Goal: Information Seeking & Learning: Learn about a topic

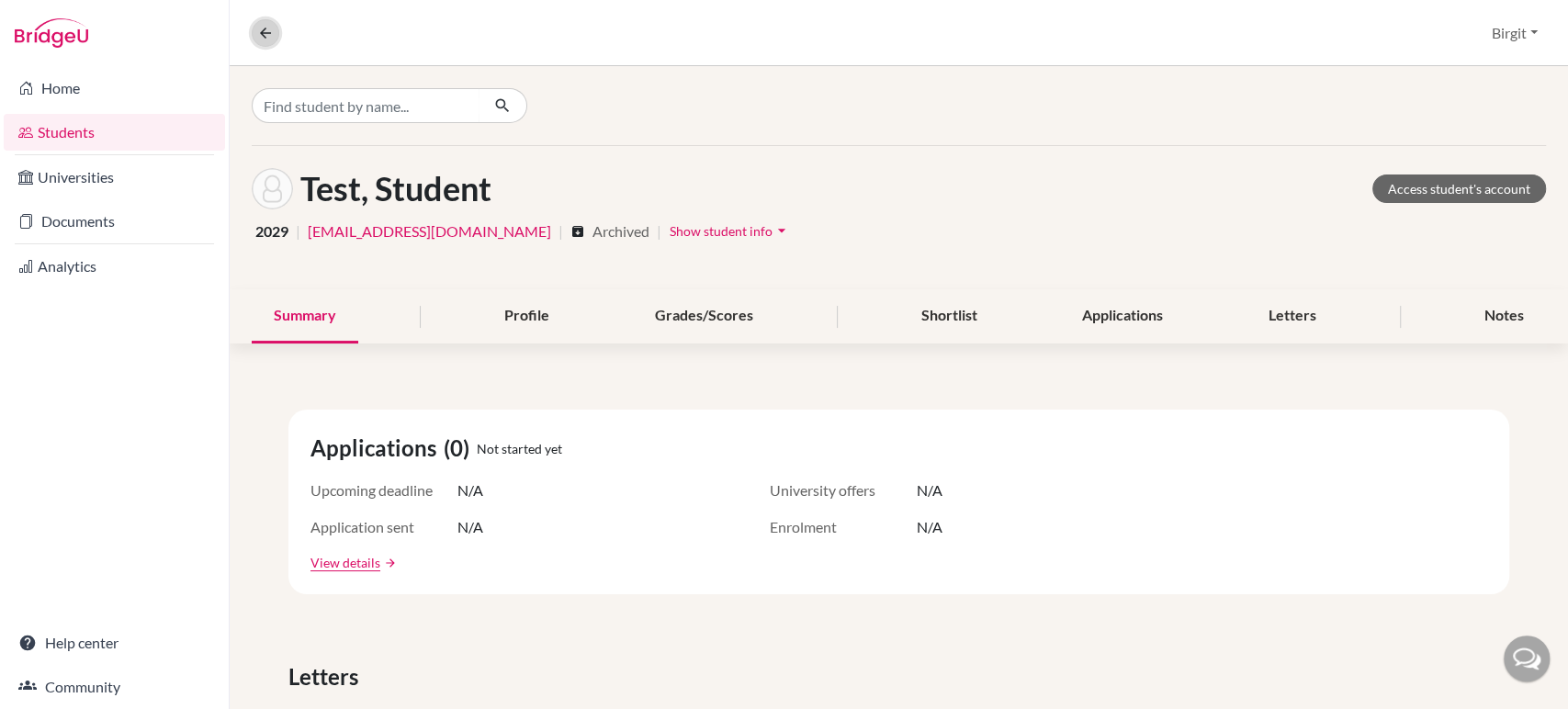
click at [276, 29] on button at bounding box center [265, 33] width 27 height 27
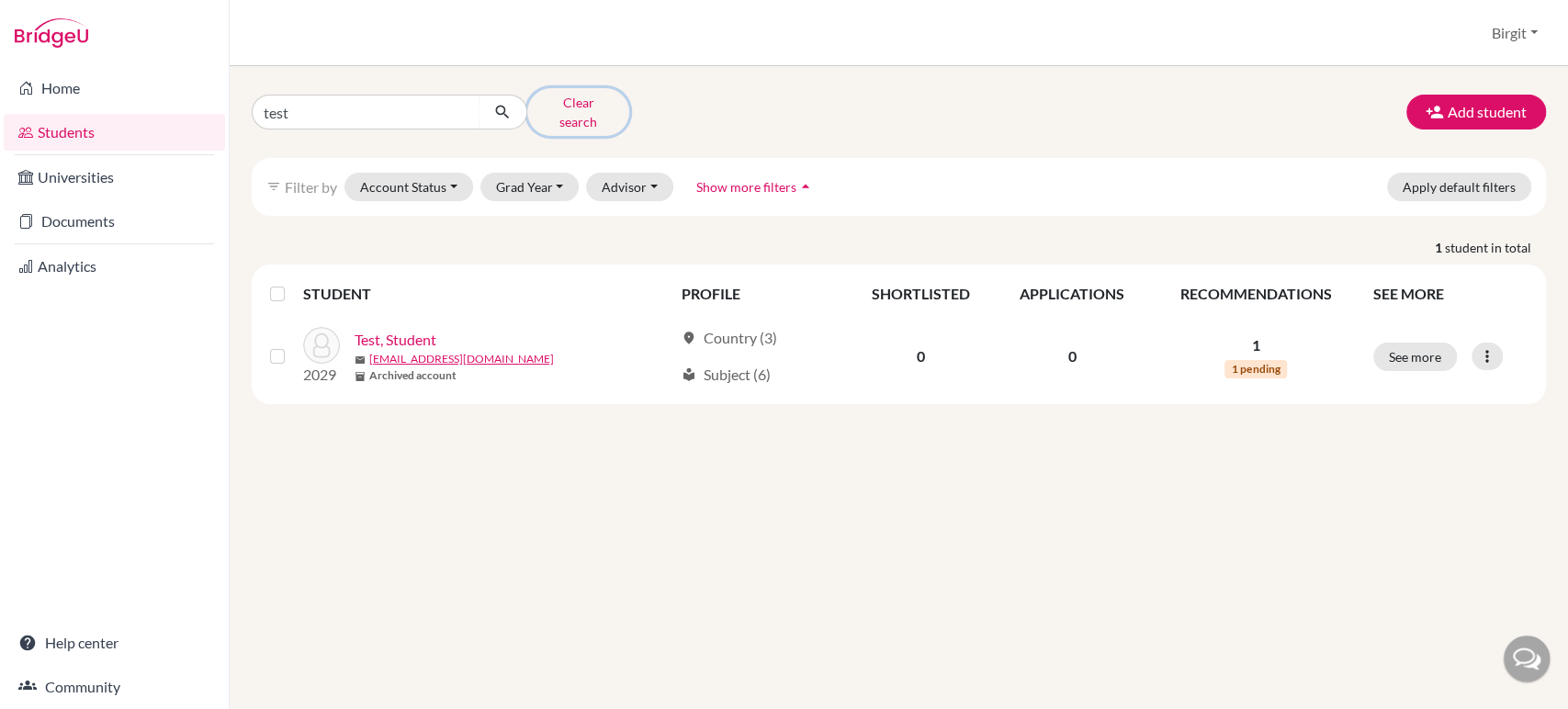
click at [582, 105] on button "Clear search" at bounding box center [578, 111] width 102 height 48
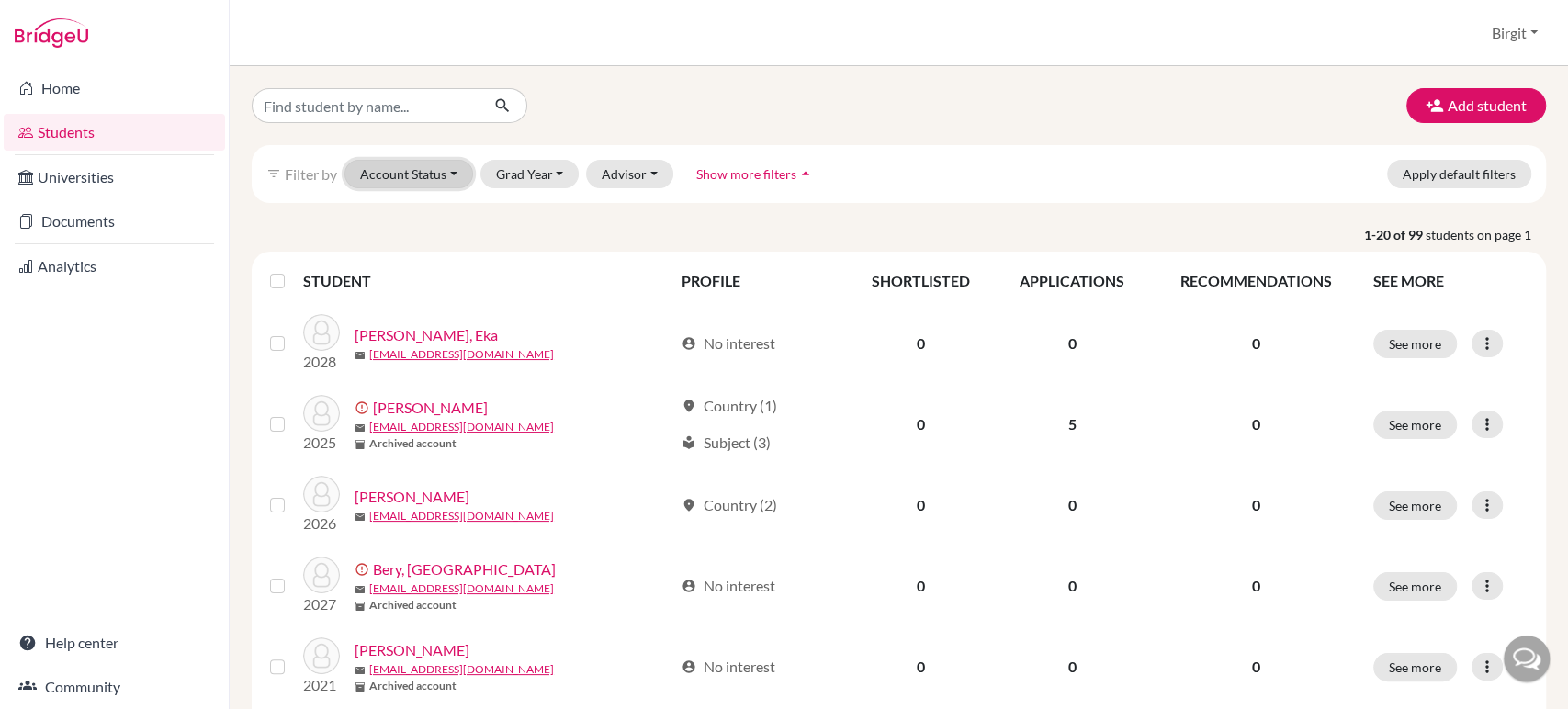
click at [421, 178] on button "Account Status" at bounding box center [409, 174] width 129 height 28
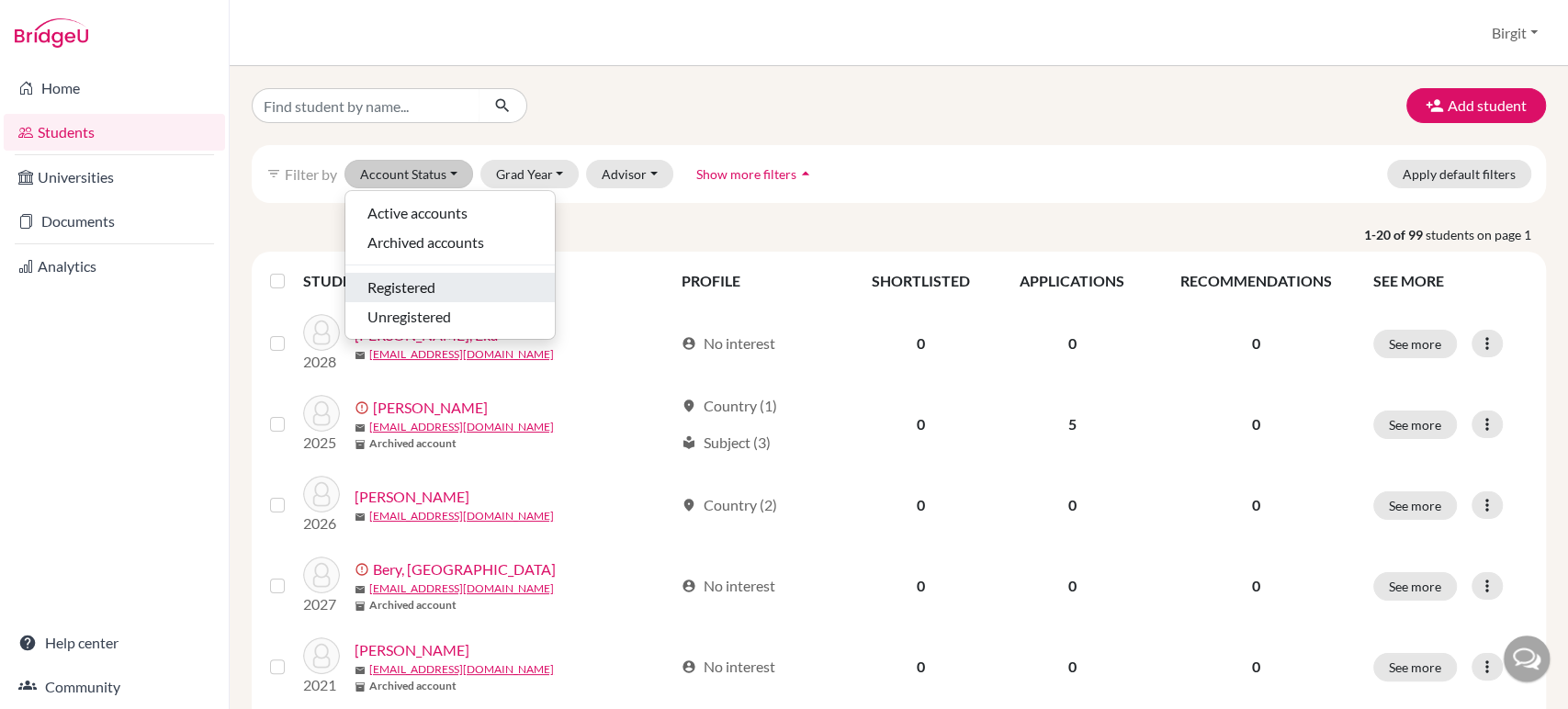
click at [436, 285] on span "Registered" at bounding box center [402, 288] width 68 height 22
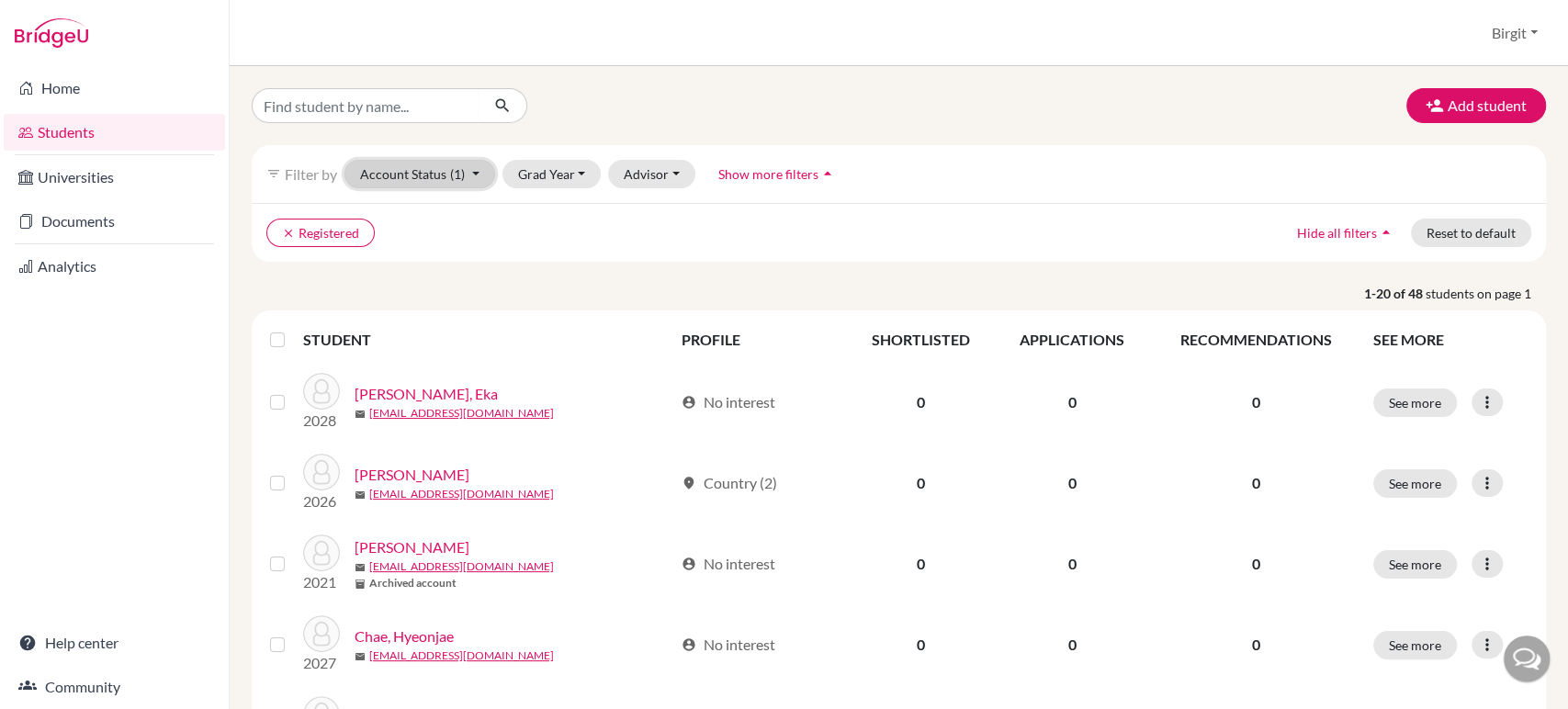
click at [431, 167] on button "Account Status (1)" at bounding box center [419, 174] width 151 height 28
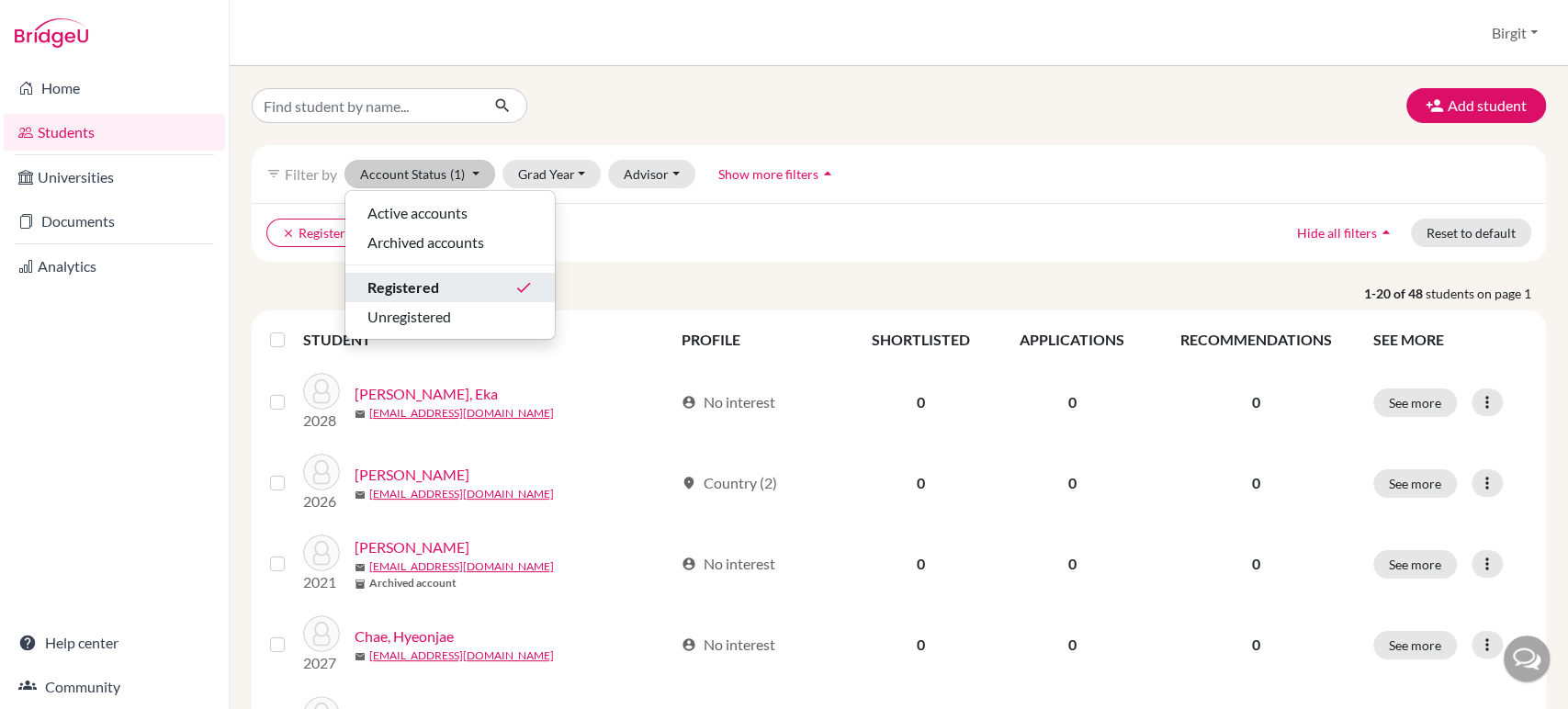
click at [431, 279] on span "Registered" at bounding box center [403, 288] width 71 height 22
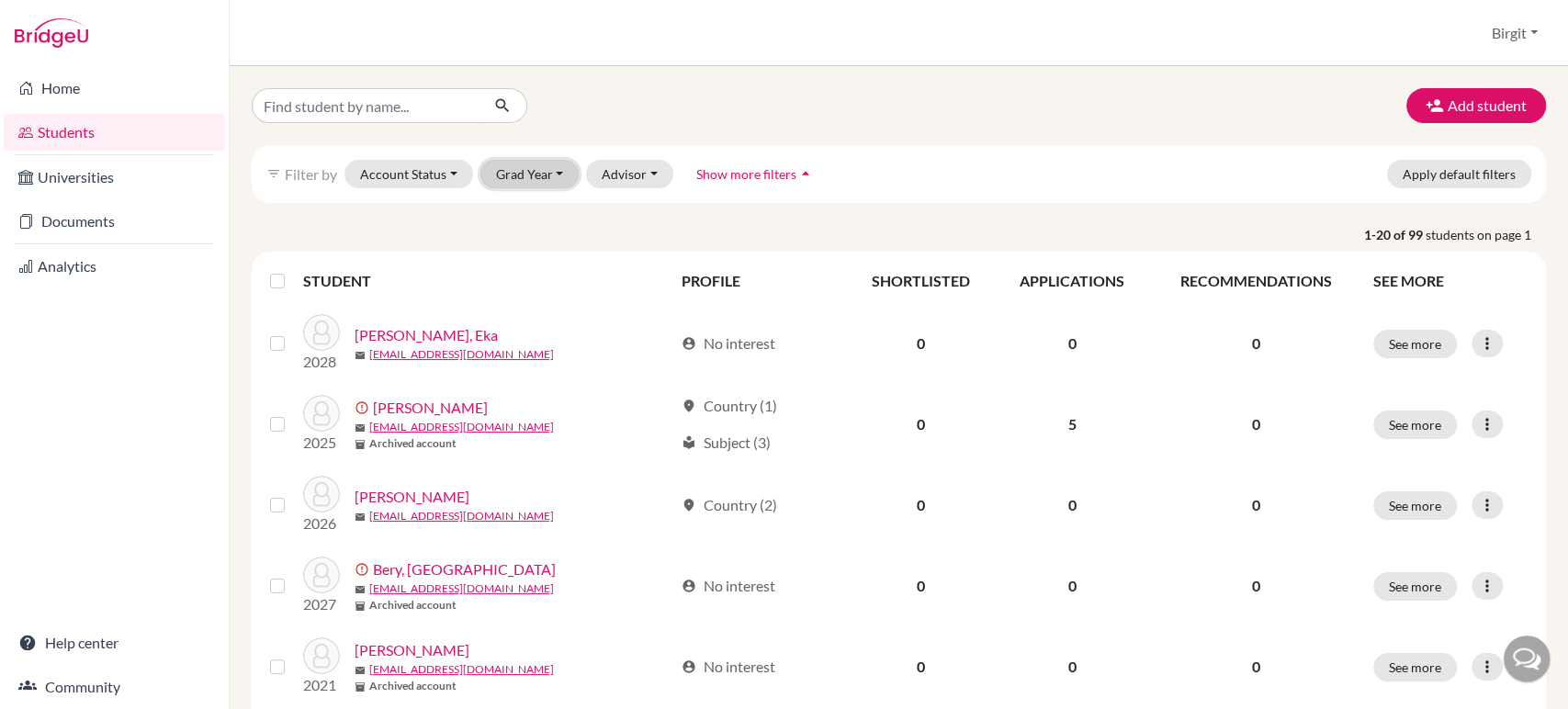
click at [547, 167] on button "Grad Year" at bounding box center [530, 174] width 99 height 28
click at [533, 332] on span "2026" at bounding box center [520, 331] width 33 height 22
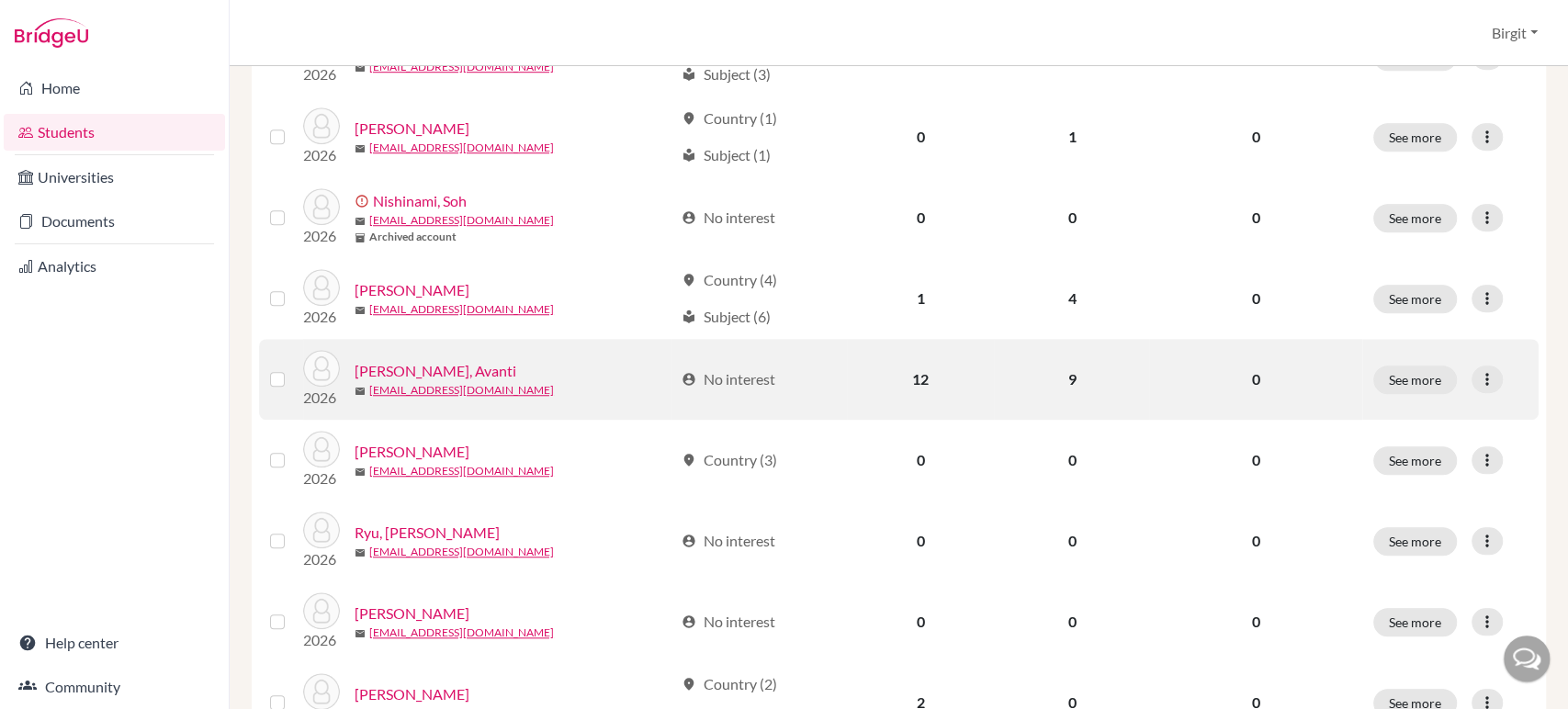
scroll to position [919, 0]
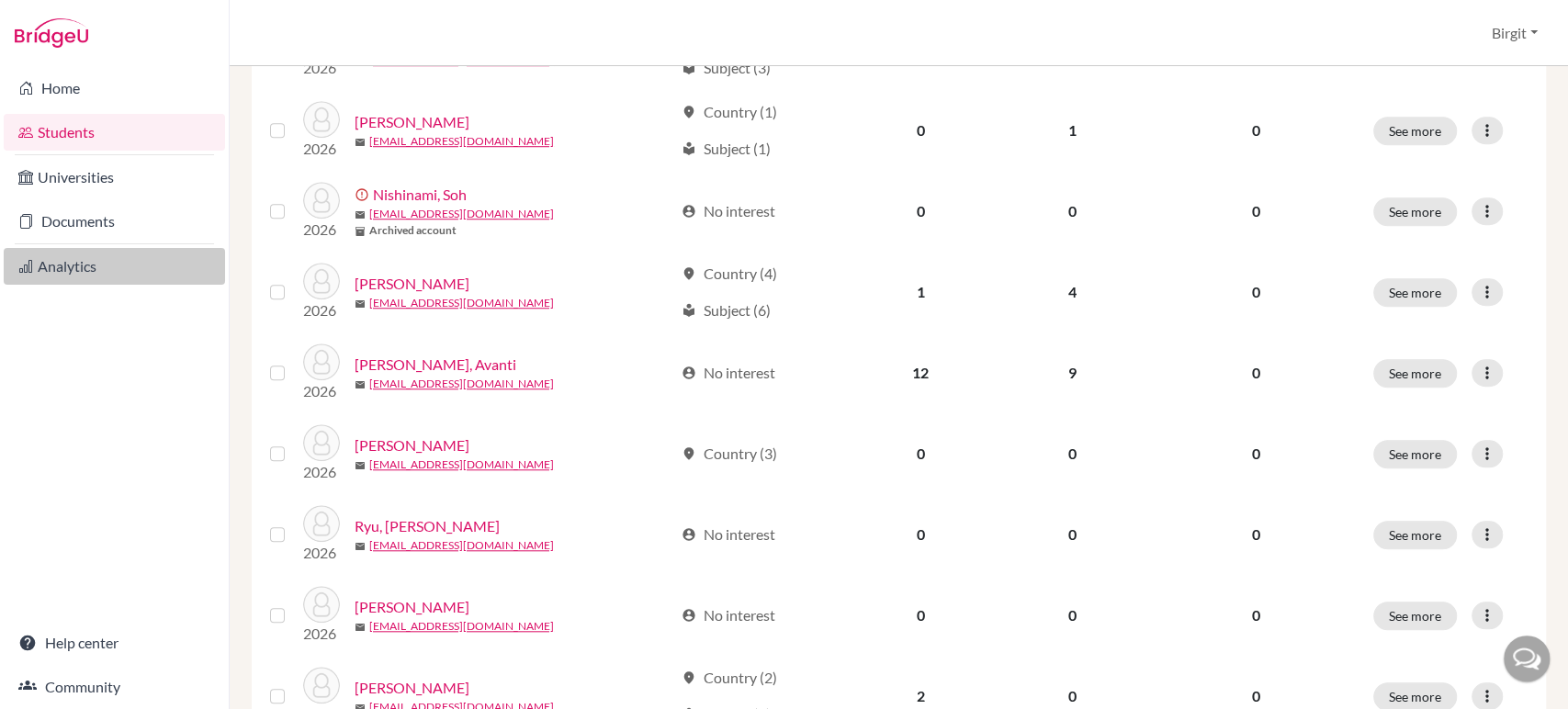
click at [125, 284] on link "Analytics" at bounding box center [114, 266] width 221 height 37
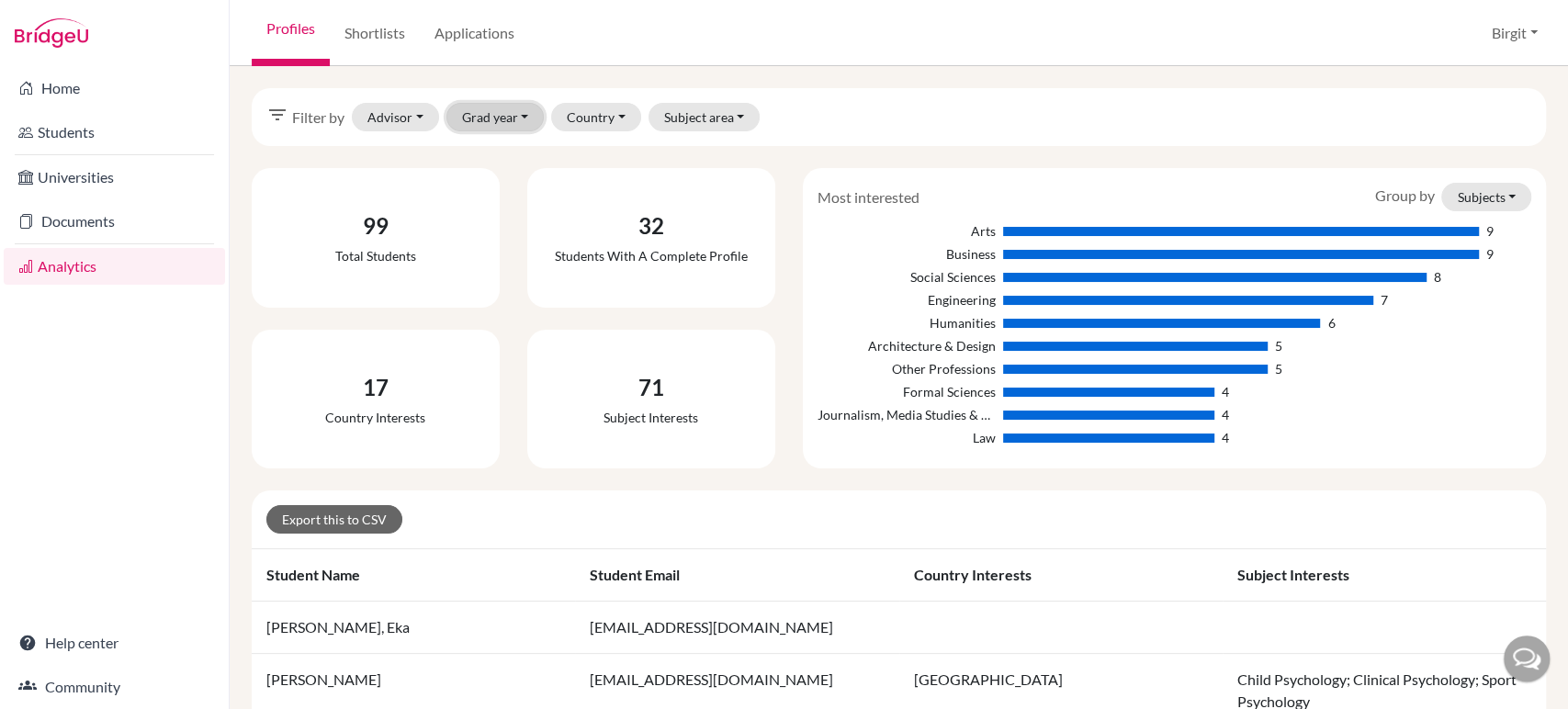
click at [506, 109] on button "Grad year" at bounding box center [495, 117] width 98 height 28
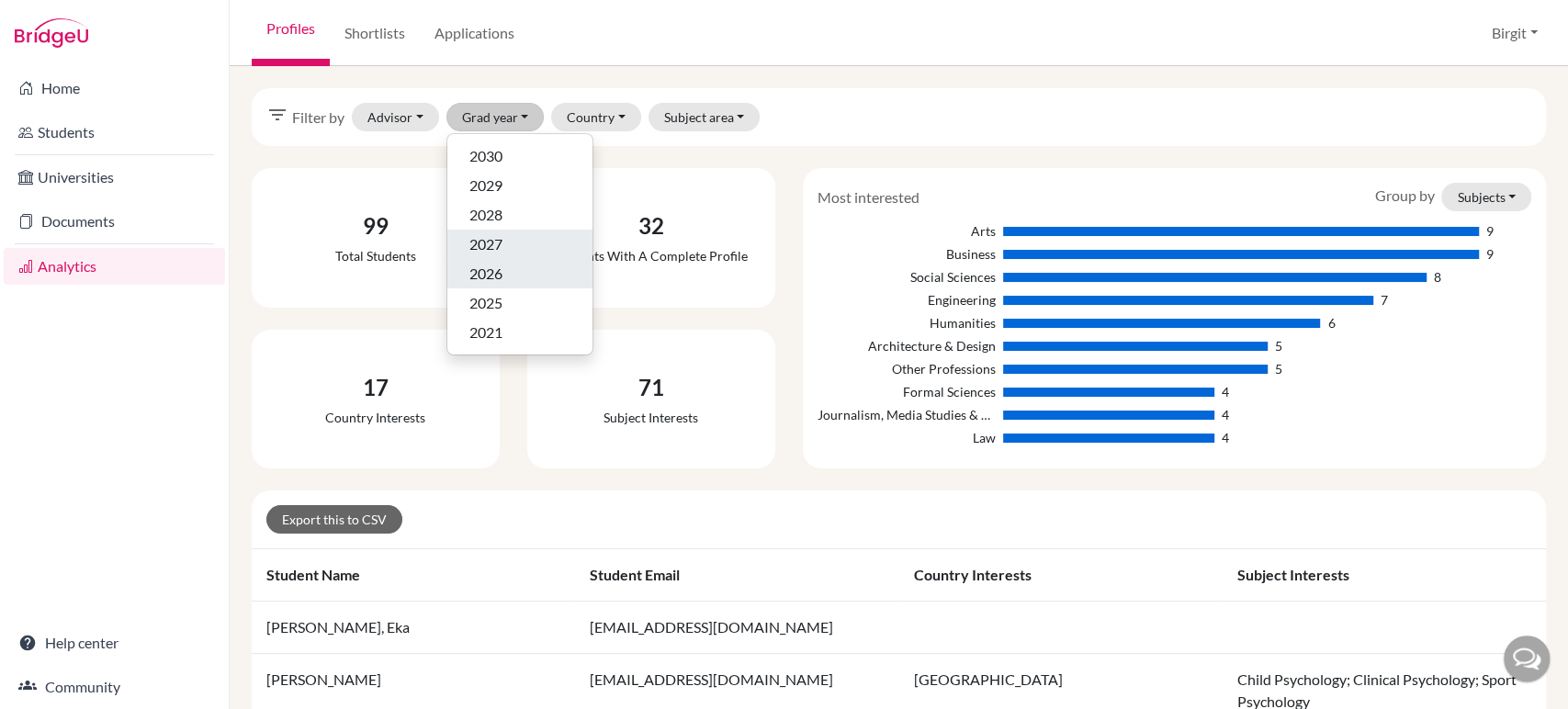
drag, startPoint x: 529, startPoint y: 254, endPoint x: 532, endPoint y: 265, distance: 11.4
click at [532, 265] on div "2030 2029 2028 2027 2026 2025 2021" at bounding box center [520, 245] width 147 height 222
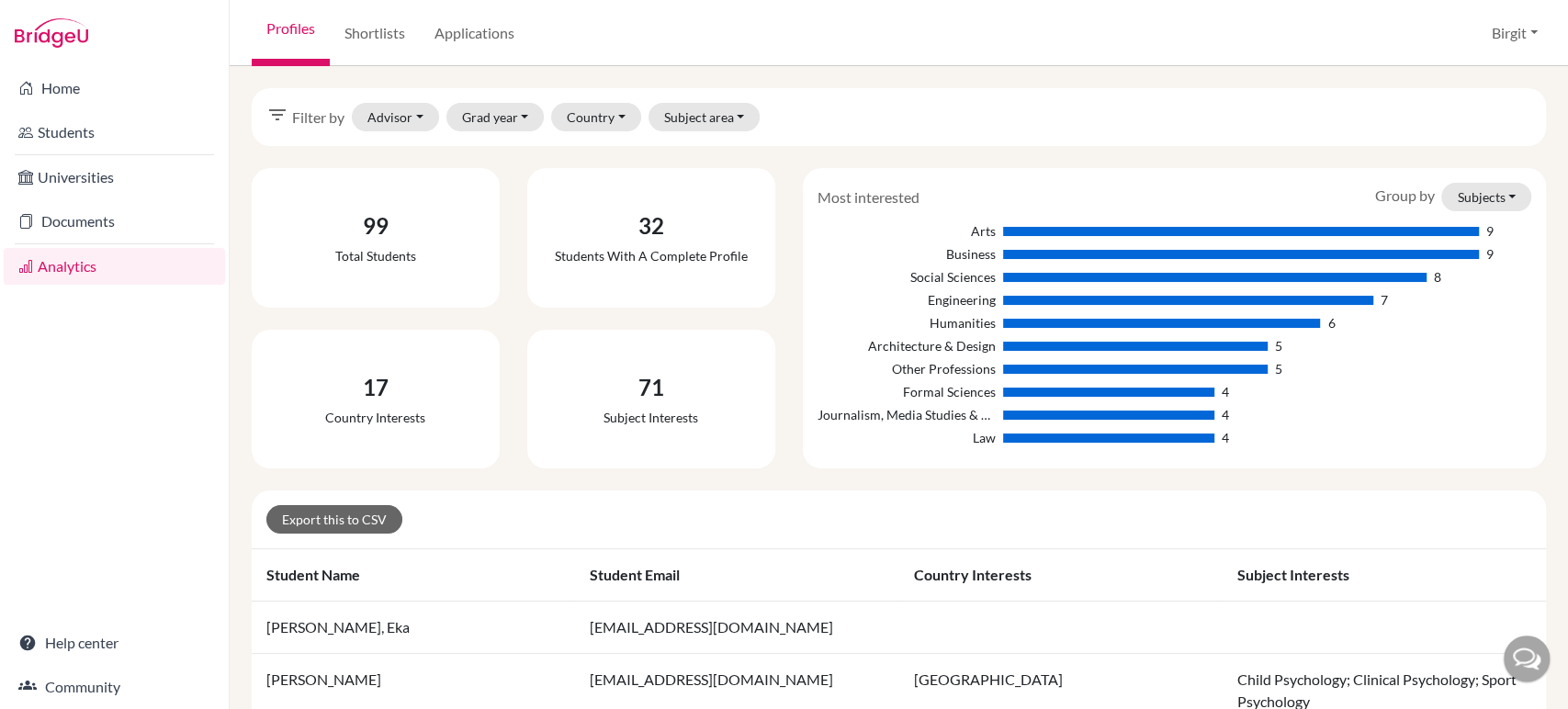
click at [534, 265] on div "32 Students with a complete profile" at bounding box center [650, 238] width 233 height 125
click at [502, 104] on button "Grad year" at bounding box center [495, 117] width 98 height 28
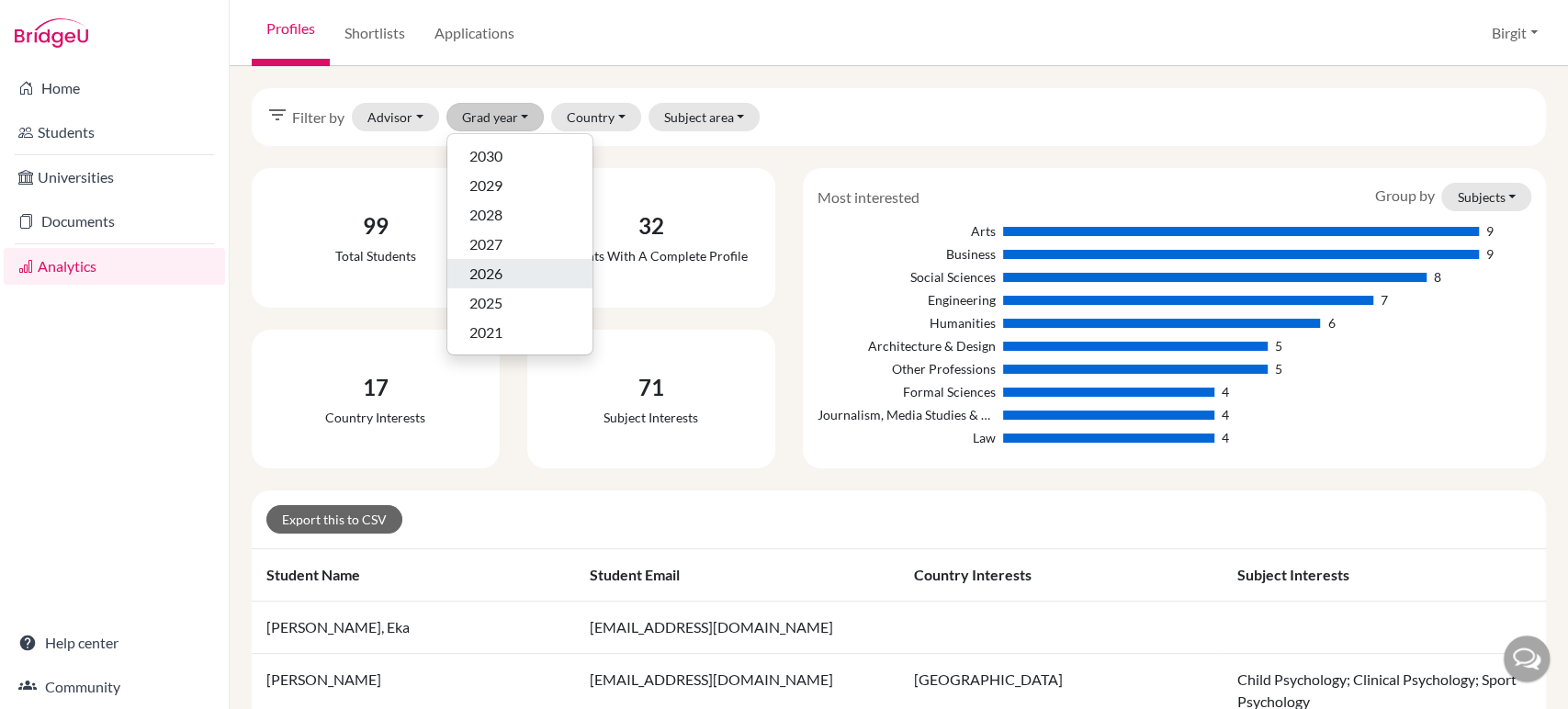
click at [492, 268] on span "2026" at bounding box center [486, 273] width 33 height 22
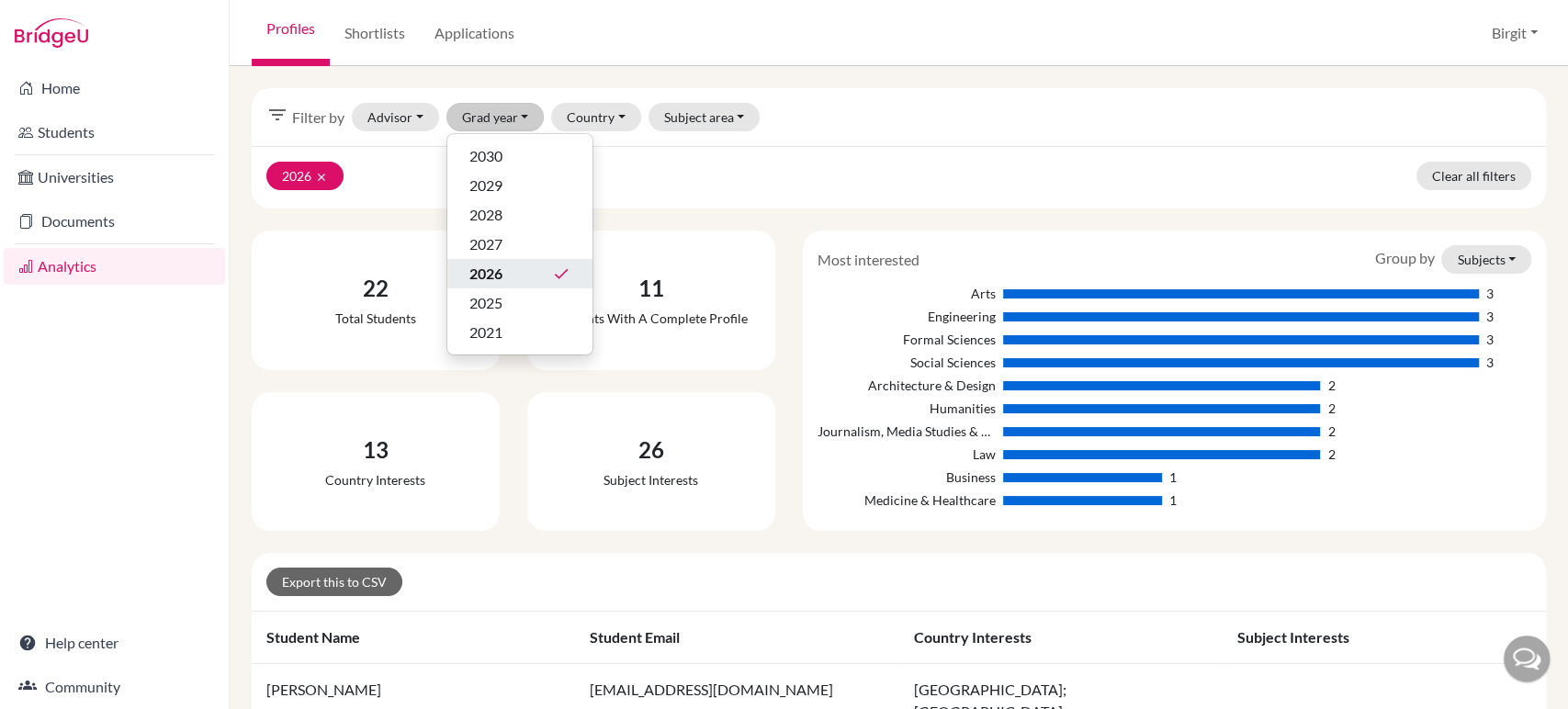
click at [966, 164] on div "2026 clear Clear all filters" at bounding box center [898, 177] width 1294 height 62
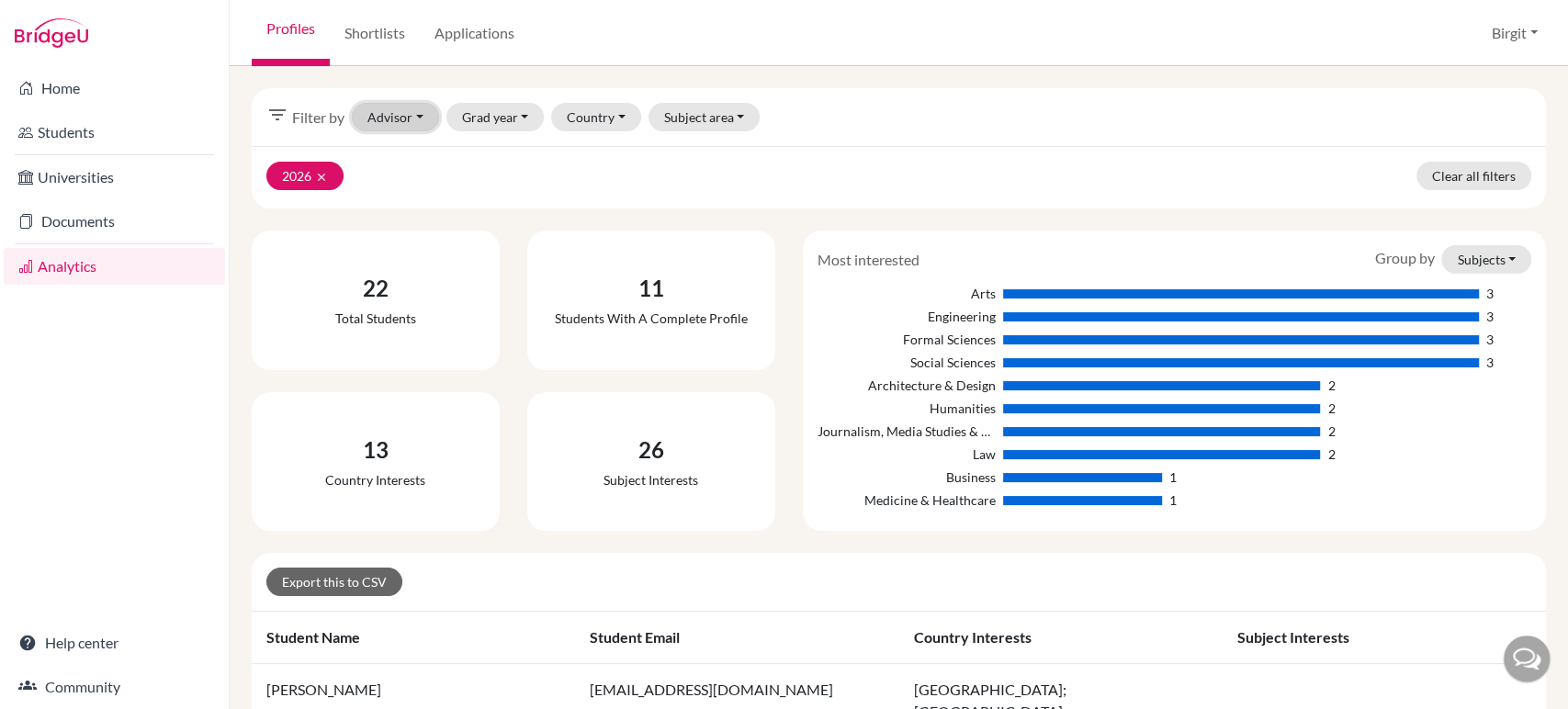
click at [417, 124] on button "Advisor" at bounding box center [396, 117] width 88 height 28
click at [469, 29] on link "Applications" at bounding box center [475, 33] width 109 height 66
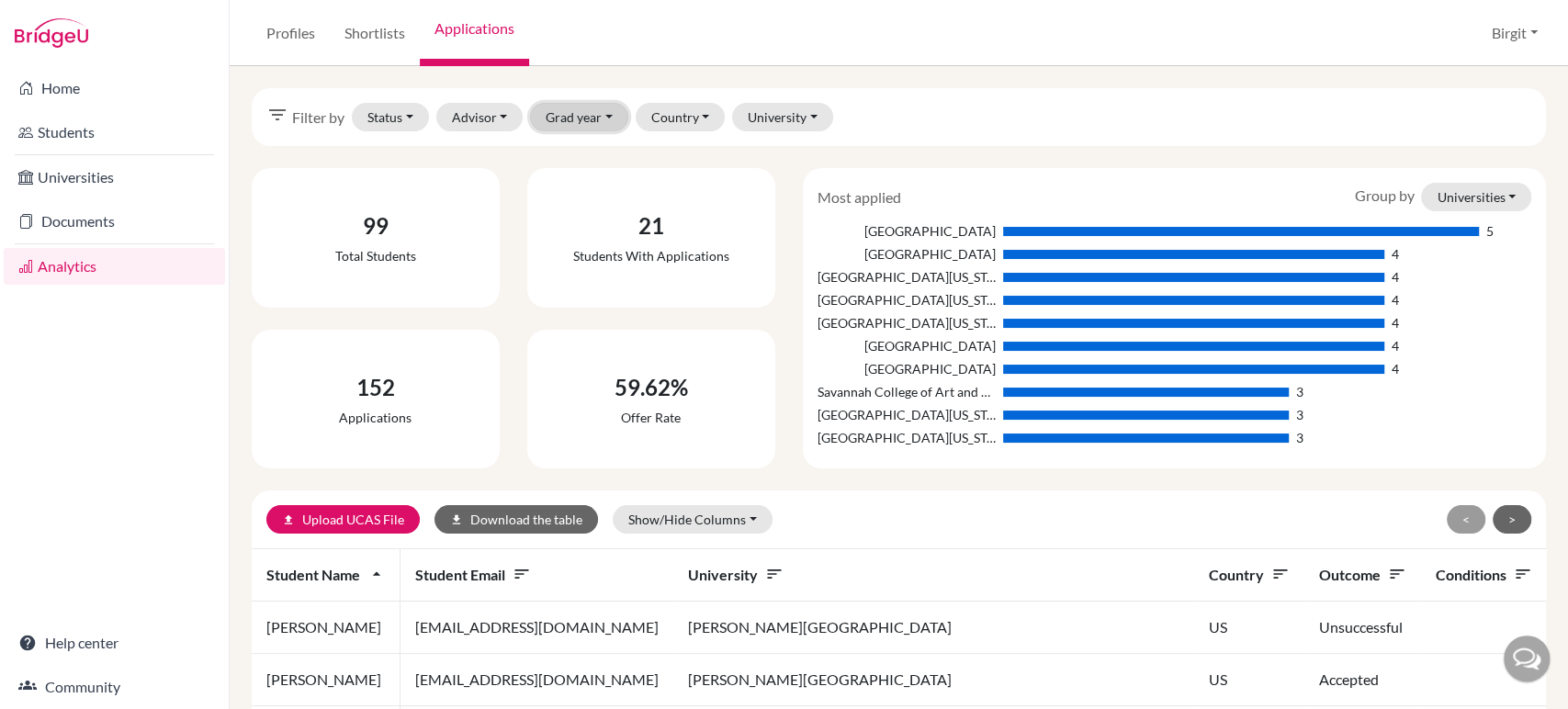
click at [561, 114] on button "Grad year" at bounding box center [579, 117] width 98 height 28
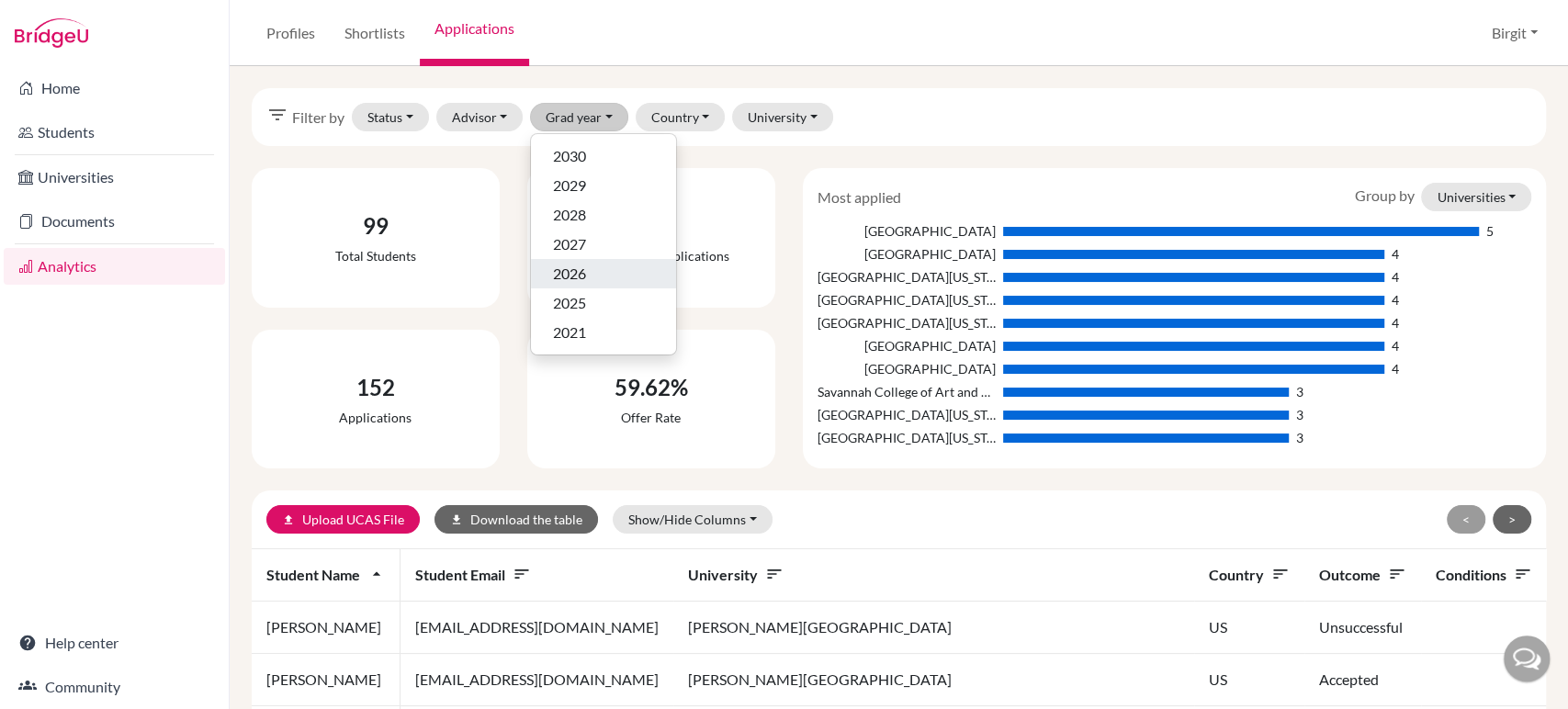
click at [570, 262] on span "2026" at bounding box center [569, 273] width 33 height 22
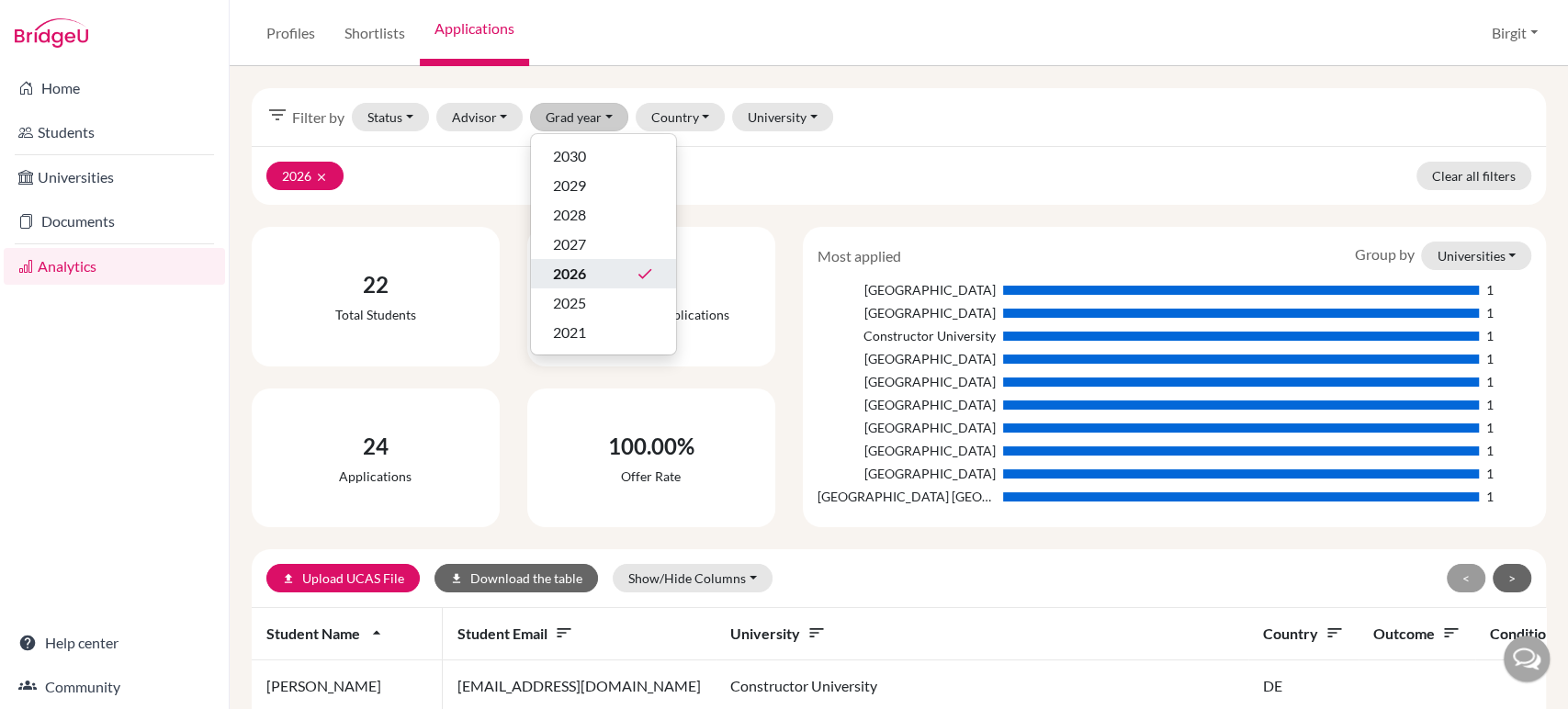
click at [466, 173] on div "2026 clear Clear all filters" at bounding box center [898, 176] width 1294 height 59
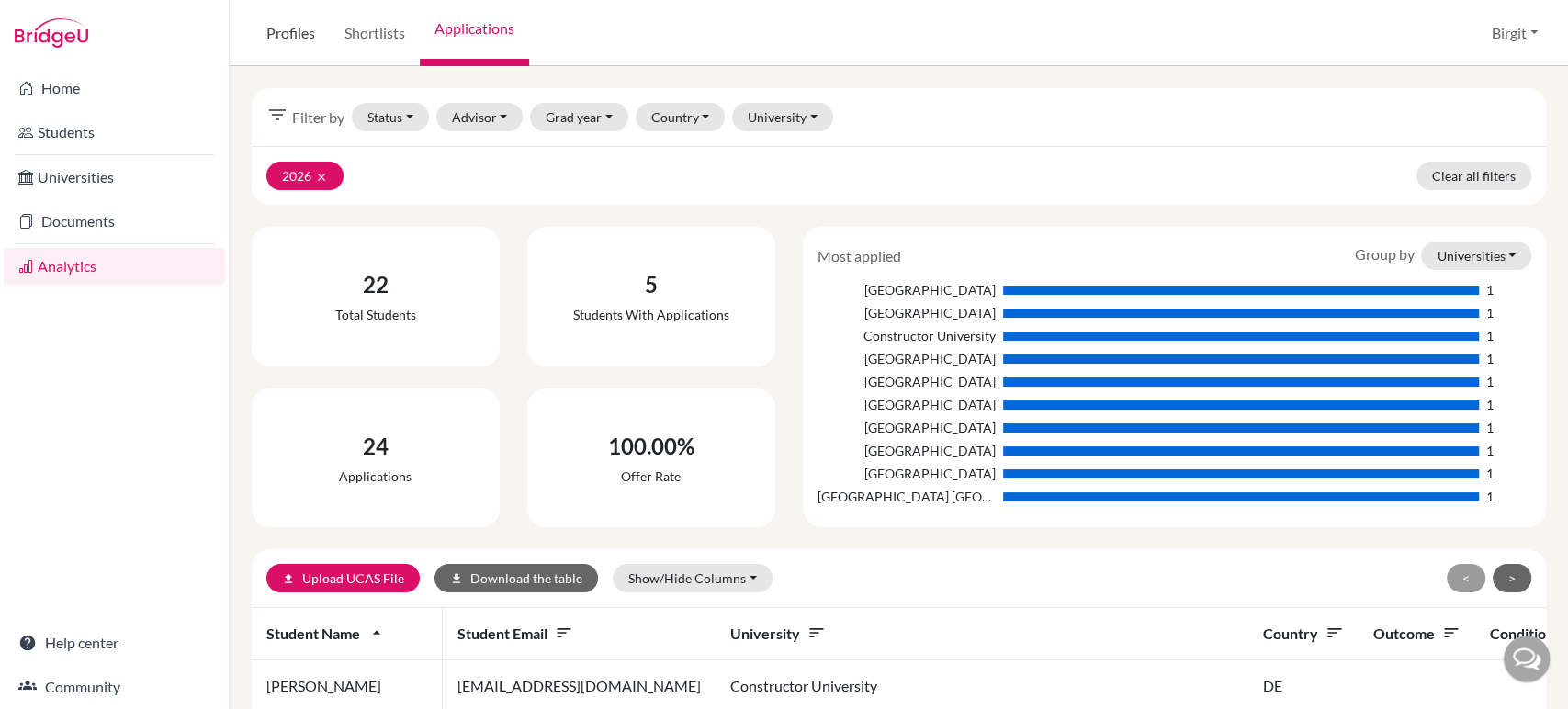
click at [309, 46] on link "Profiles" at bounding box center [291, 33] width 78 height 66
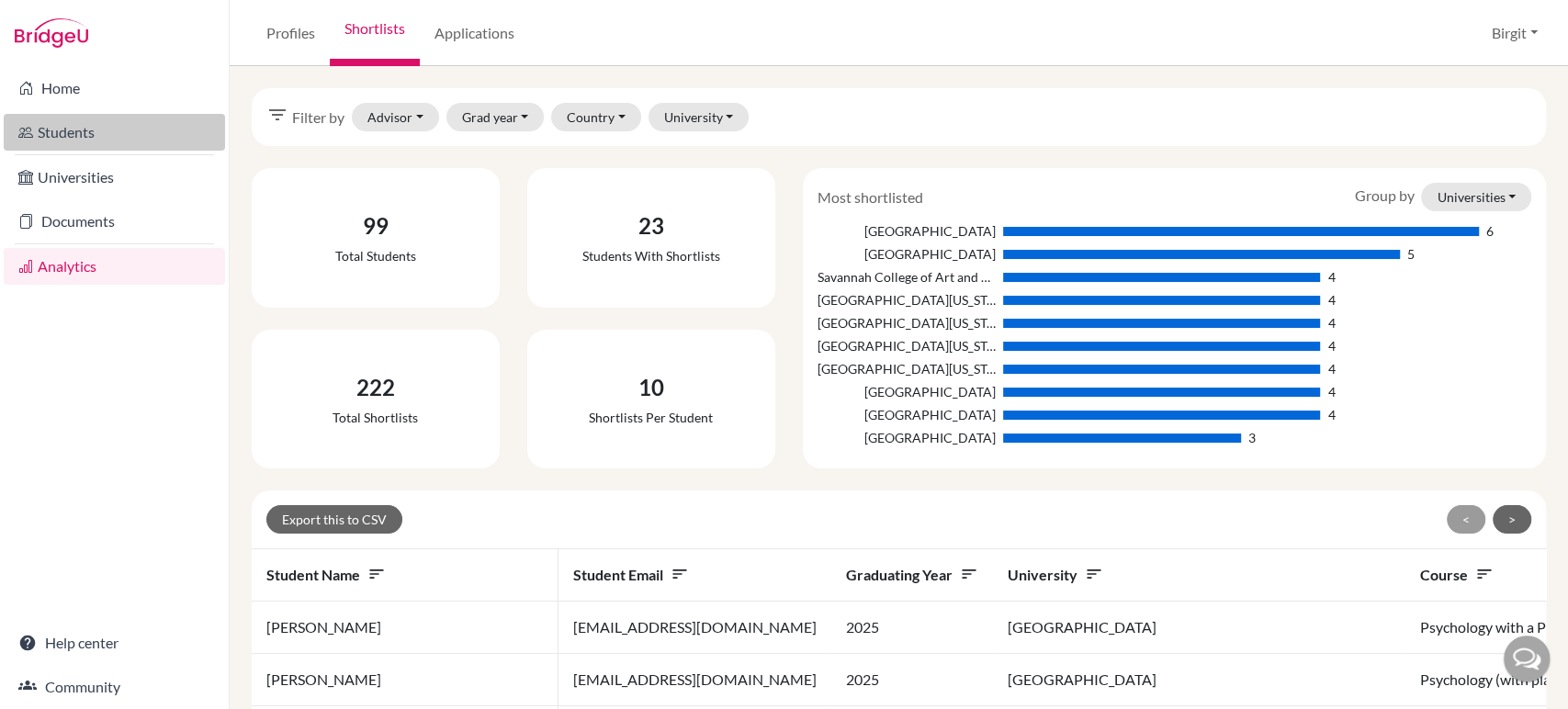
click at [88, 134] on link "Students" at bounding box center [114, 133] width 221 height 37
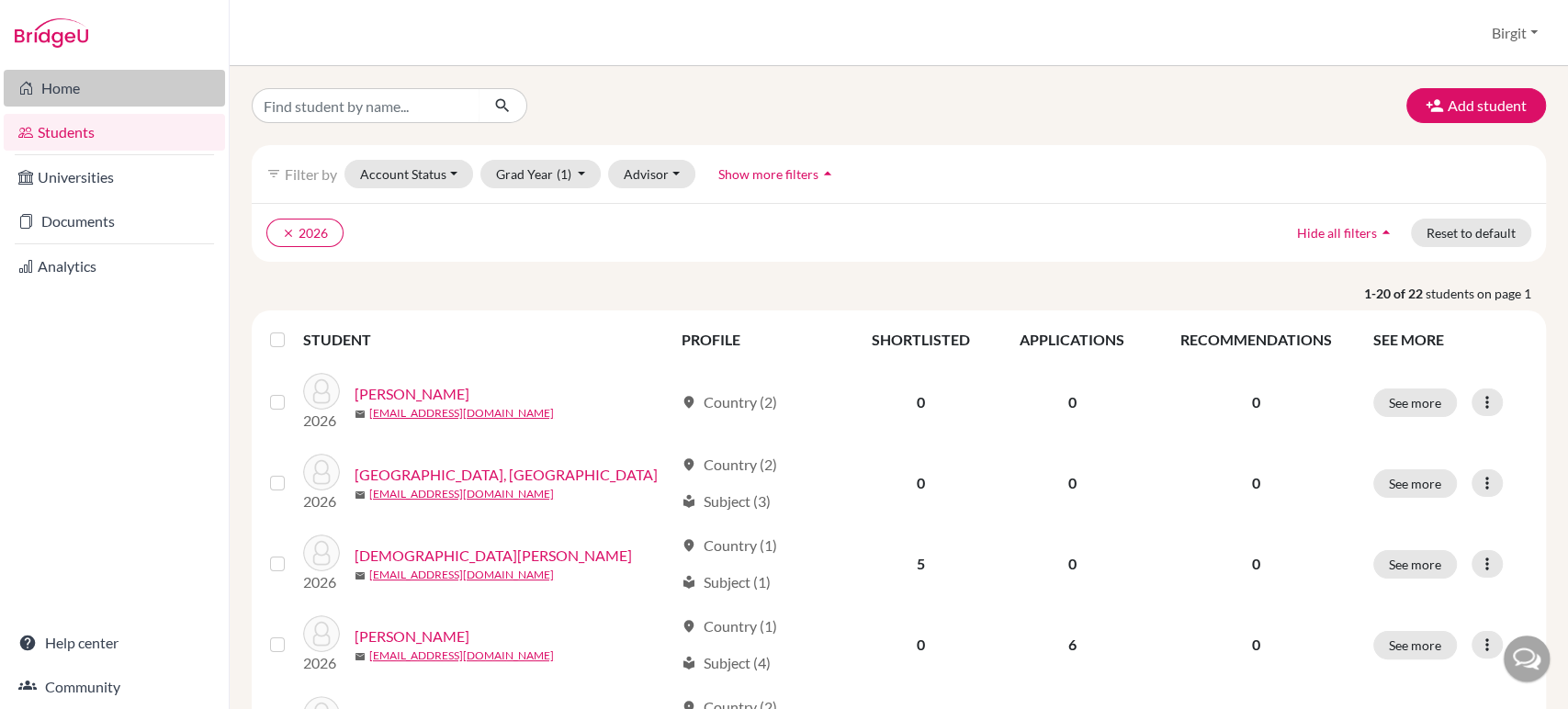
click at [88, 97] on link "Home" at bounding box center [114, 89] width 221 height 37
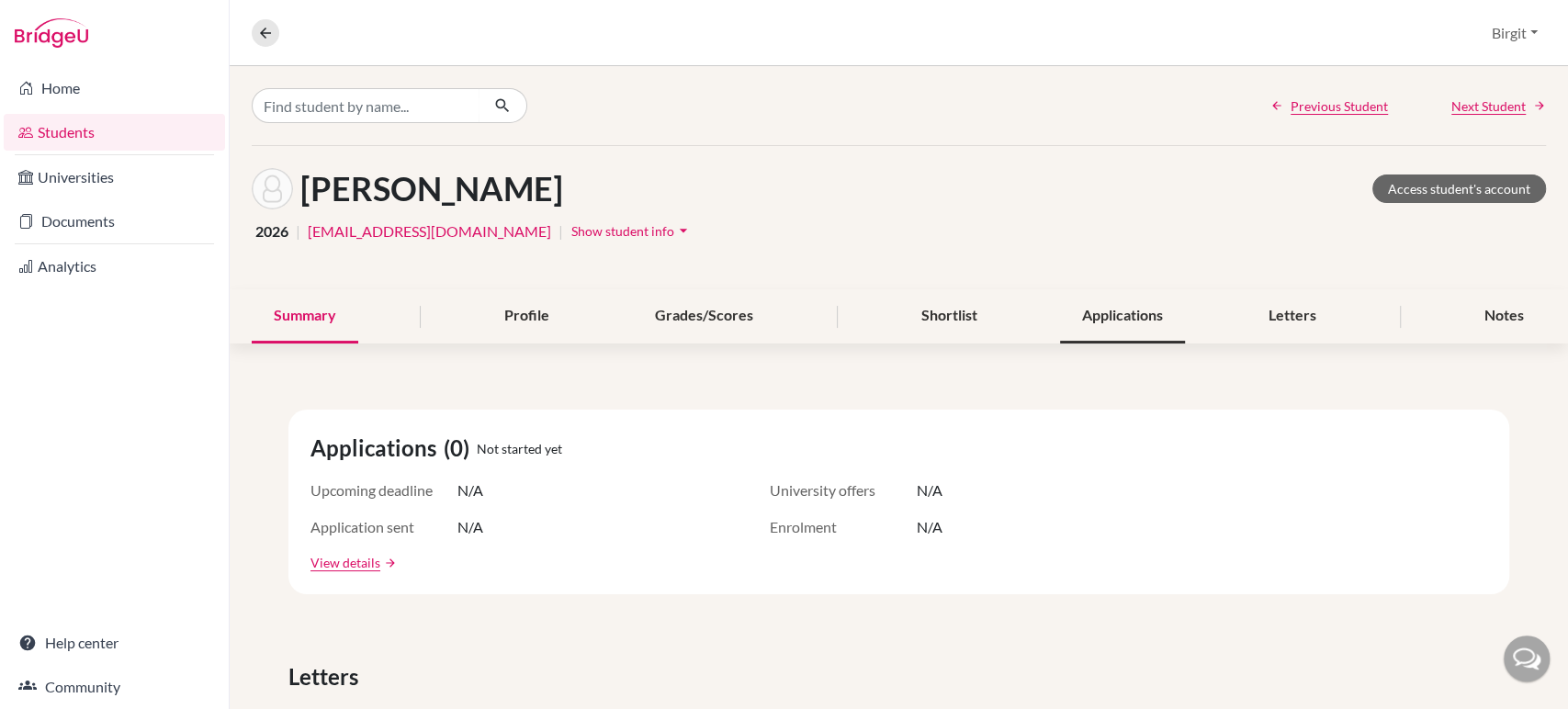
click at [1136, 311] on div "Applications" at bounding box center [1122, 317] width 125 height 55
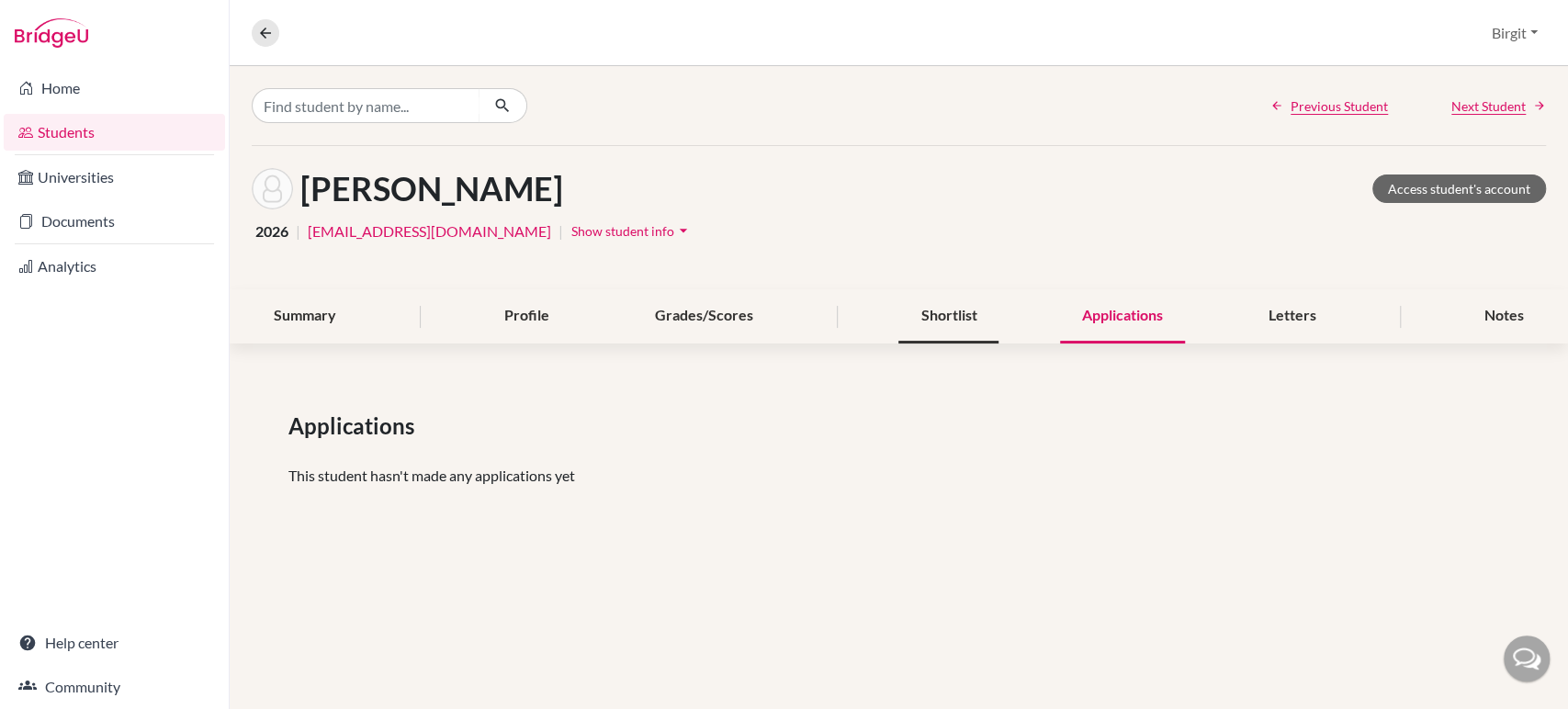
click at [925, 307] on div "Shortlist" at bounding box center [948, 317] width 100 height 55
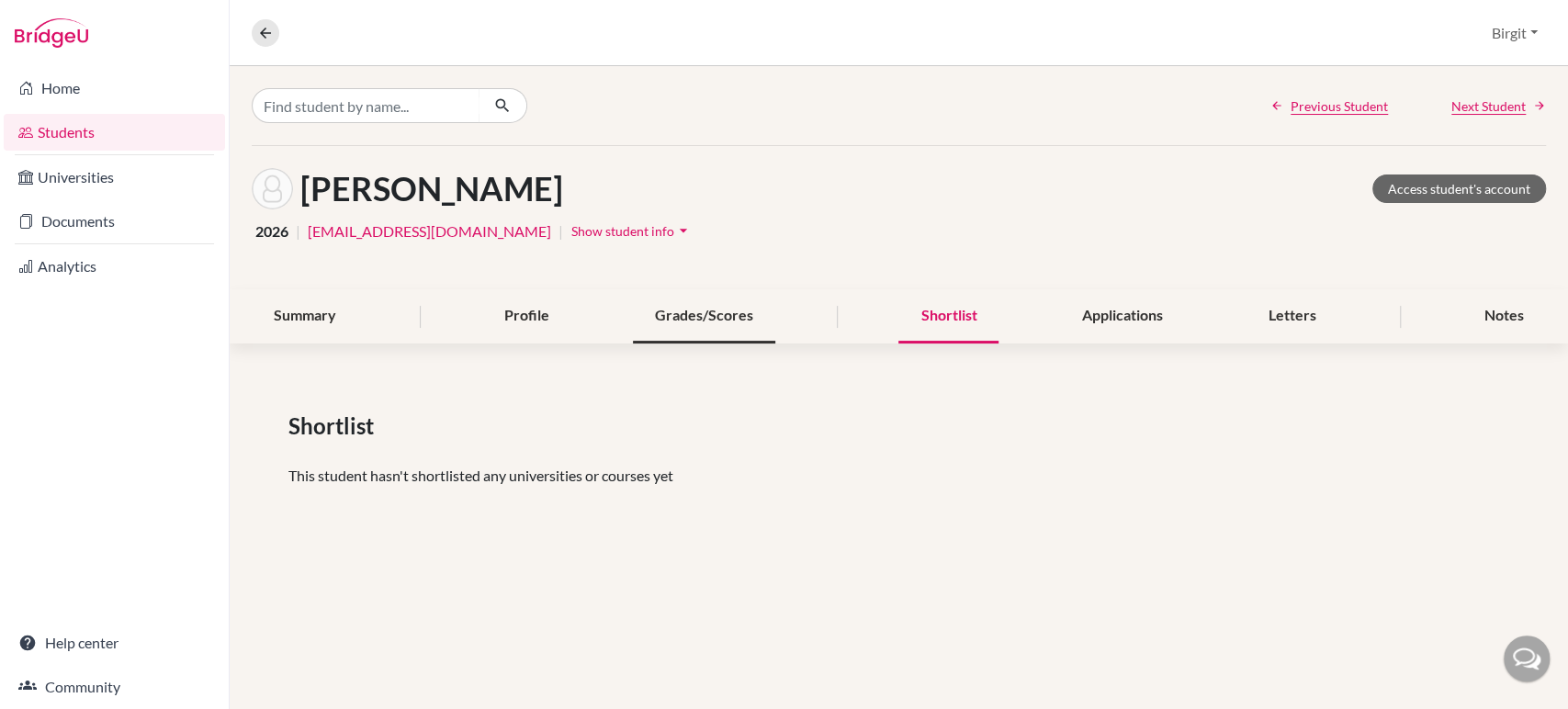
click at [706, 319] on div "Grades/Scores" at bounding box center [704, 317] width 142 height 55
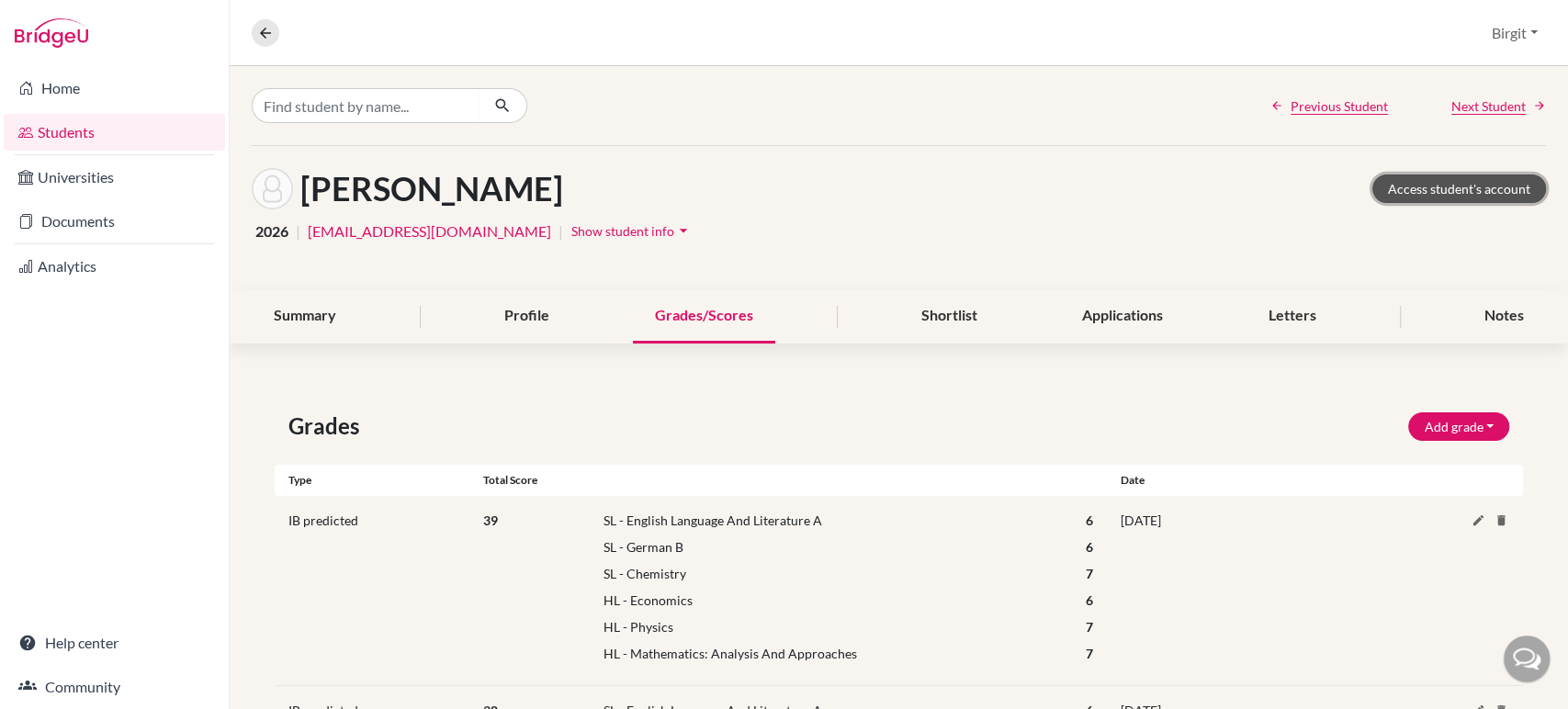
click at [1436, 195] on link "Access student's account" at bounding box center [1460, 188] width 174 height 28
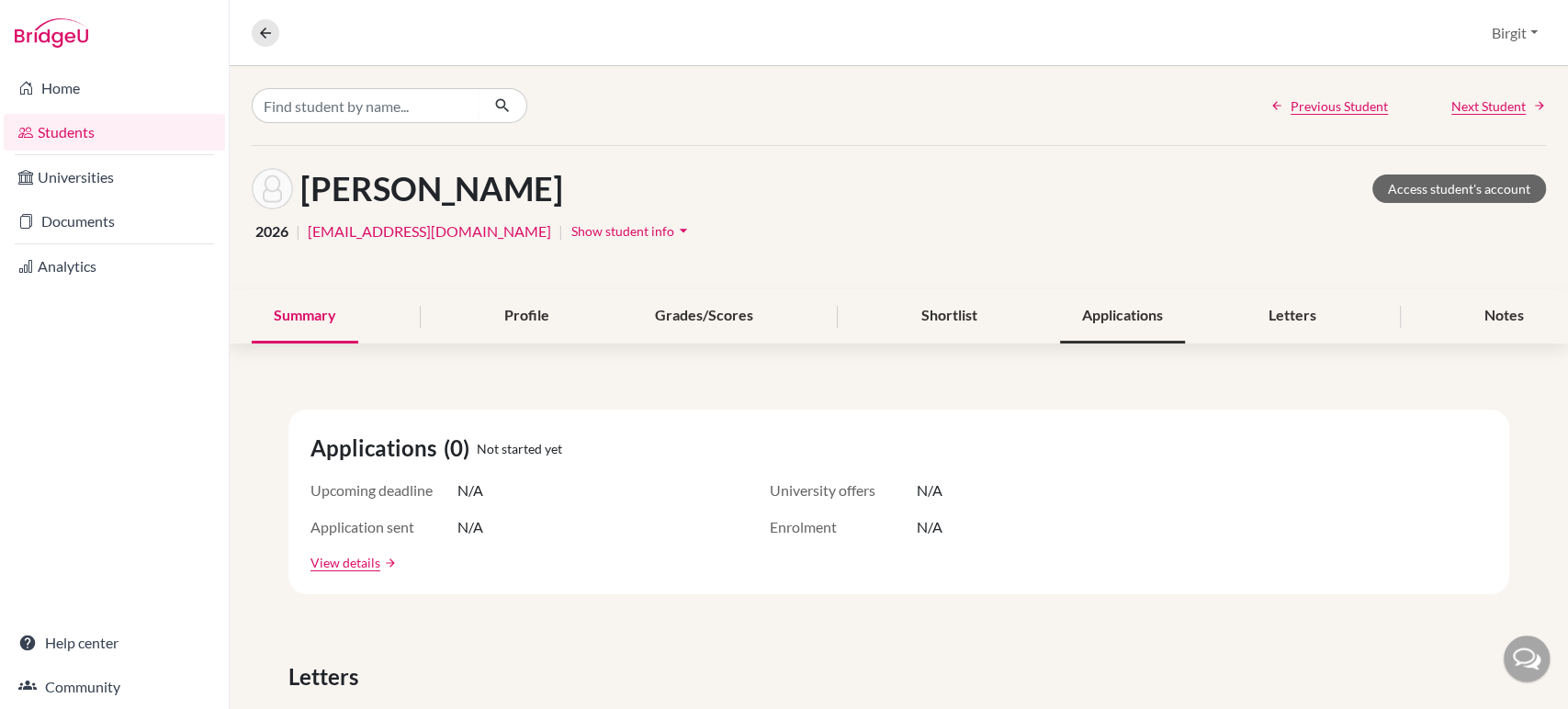
click at [1132, 309] on div "Applications" at bounding box center [1122, 317] width 125 height 55
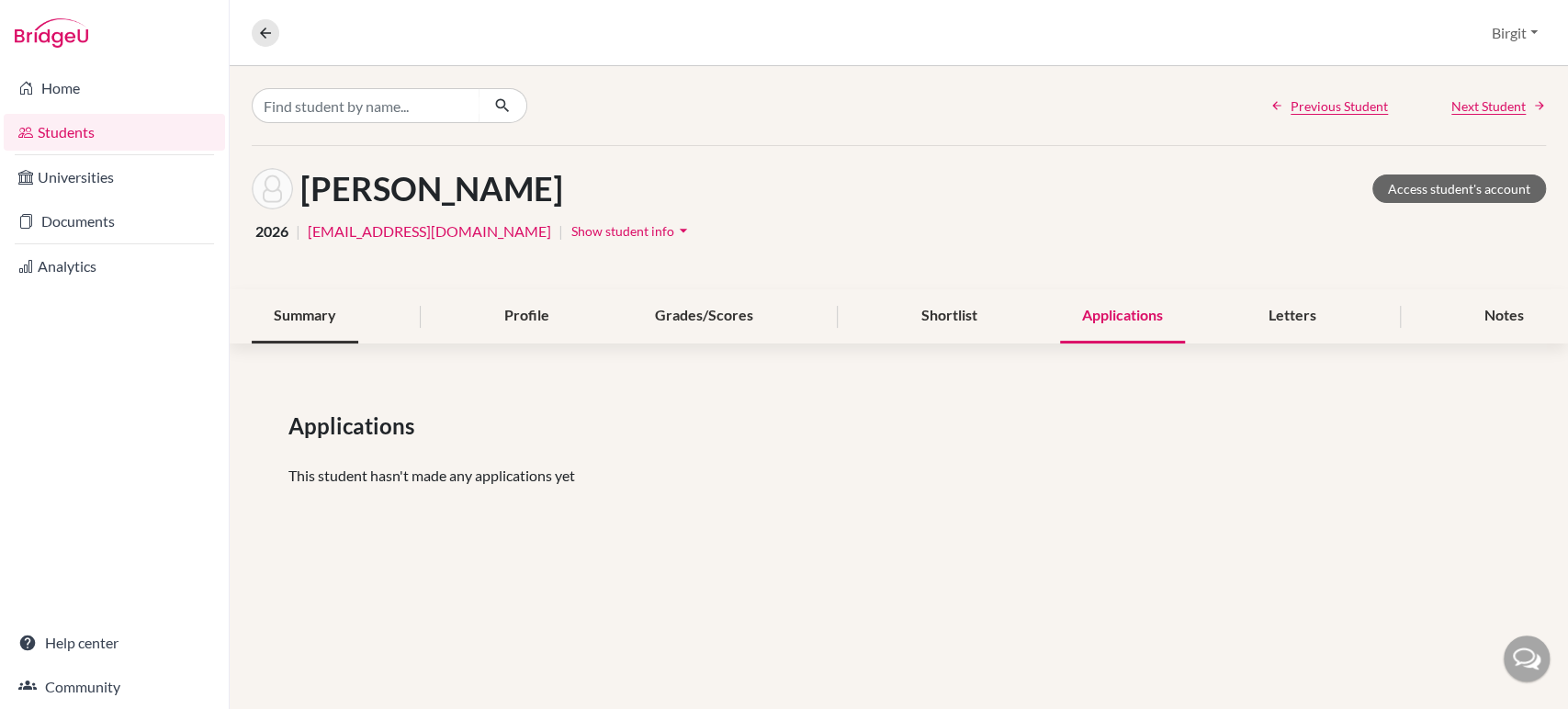
click at [318, 312] on div "Summary" at bounding box center [304, 317] width 106 height 55
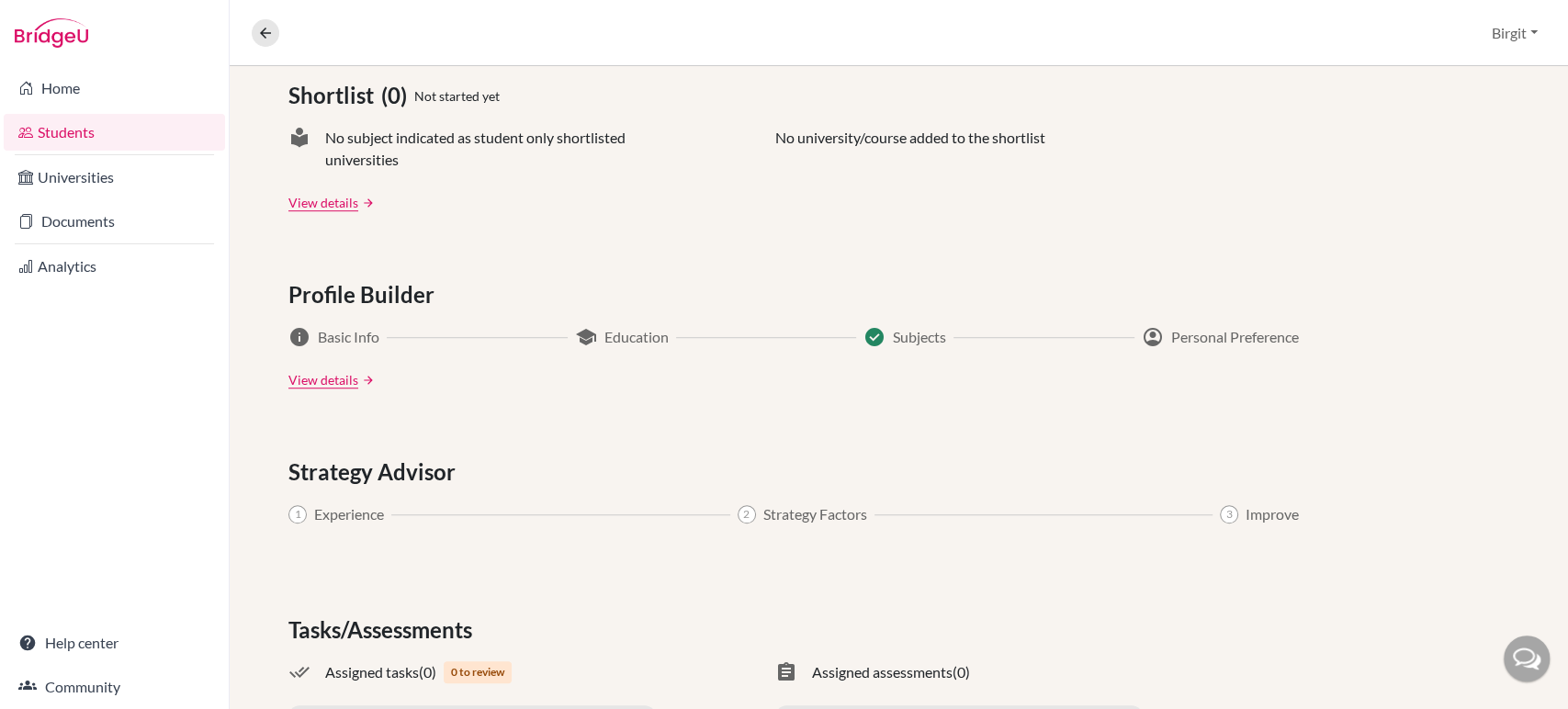
scroll to position [905, 0]
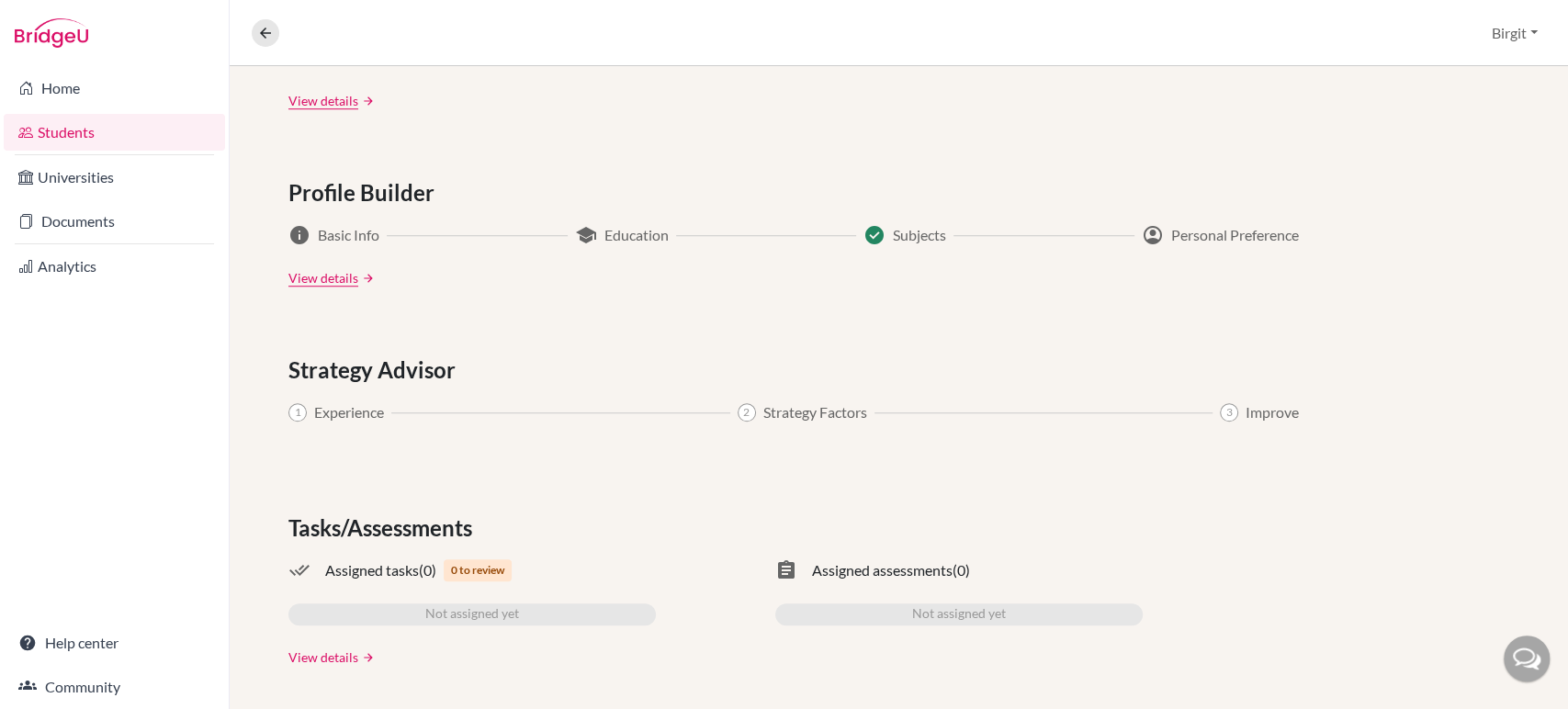
click at [327, 658] on link "View details" at bounding box center [324, 657] width 70 height 20
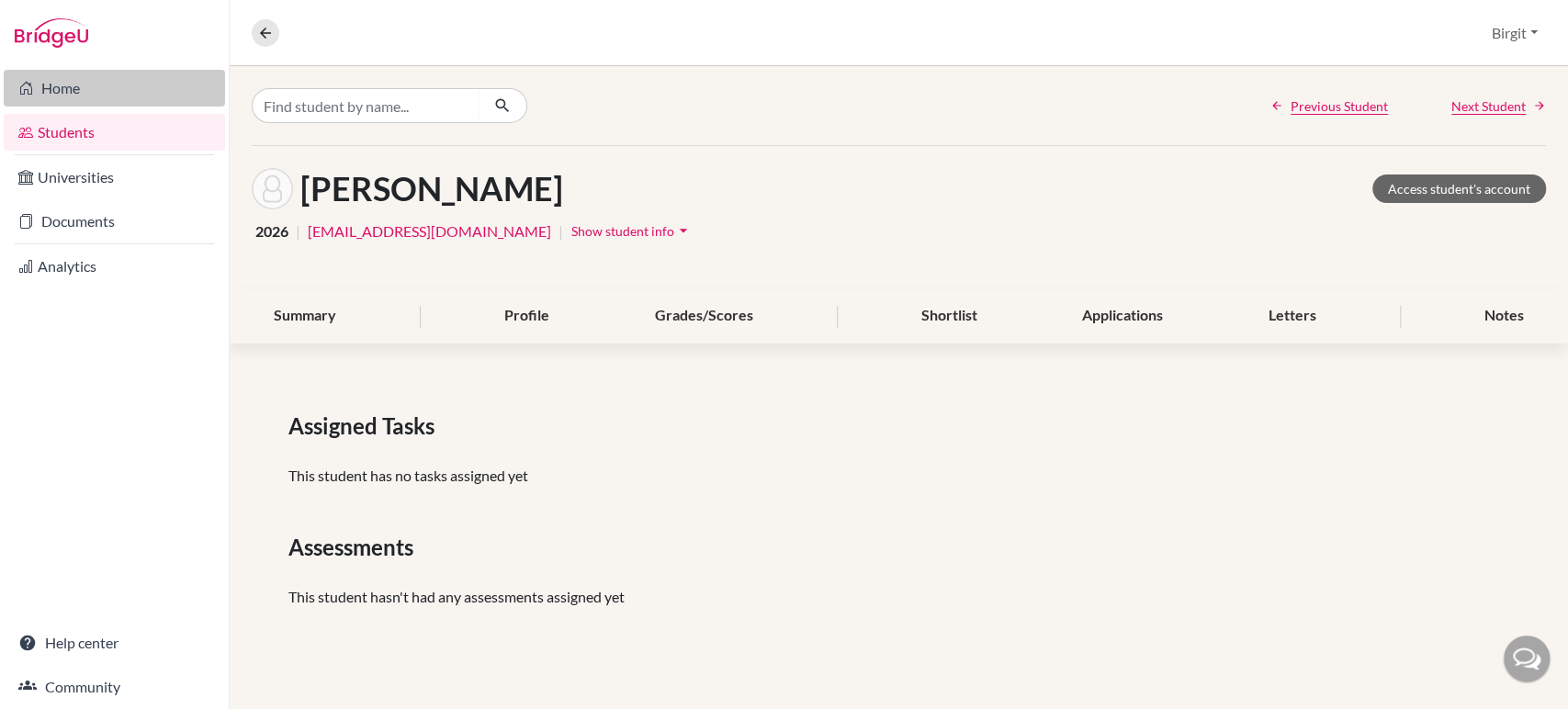
click at [99, 90] on link "Home" at bounding box center [114, 89] width 221 height 37
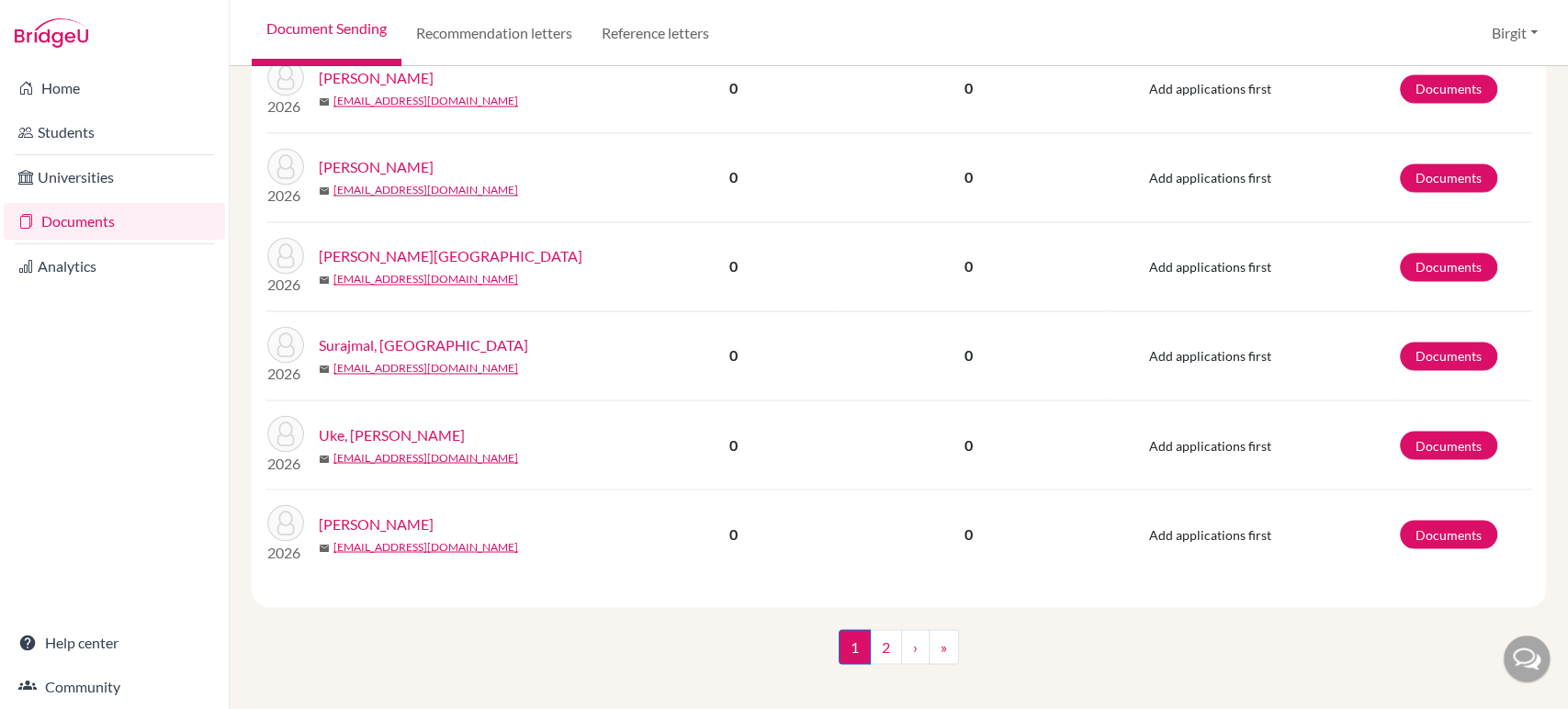
scroll to position [2047, 0]
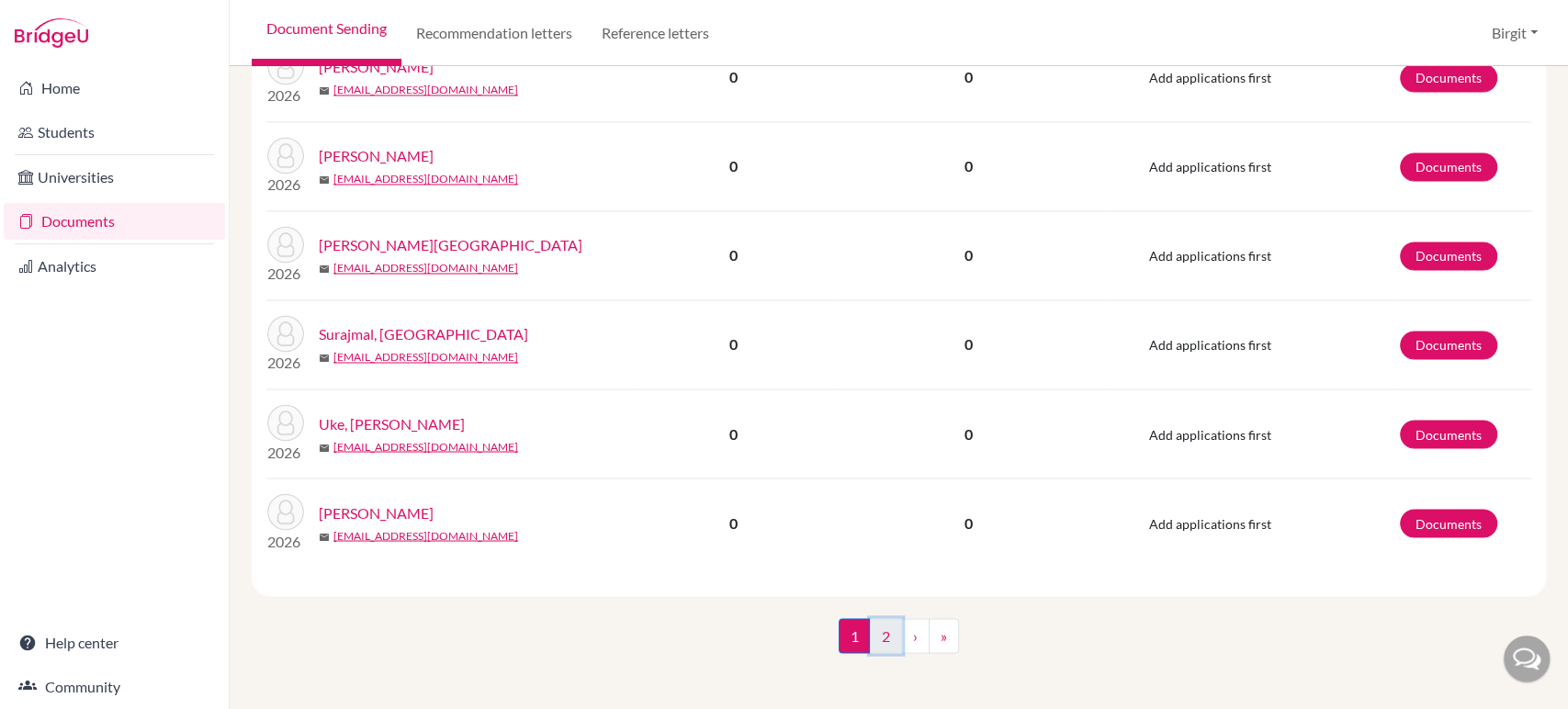
click at [875, 639] on link "2" at bounding box center [885, 636] width 32 height 35
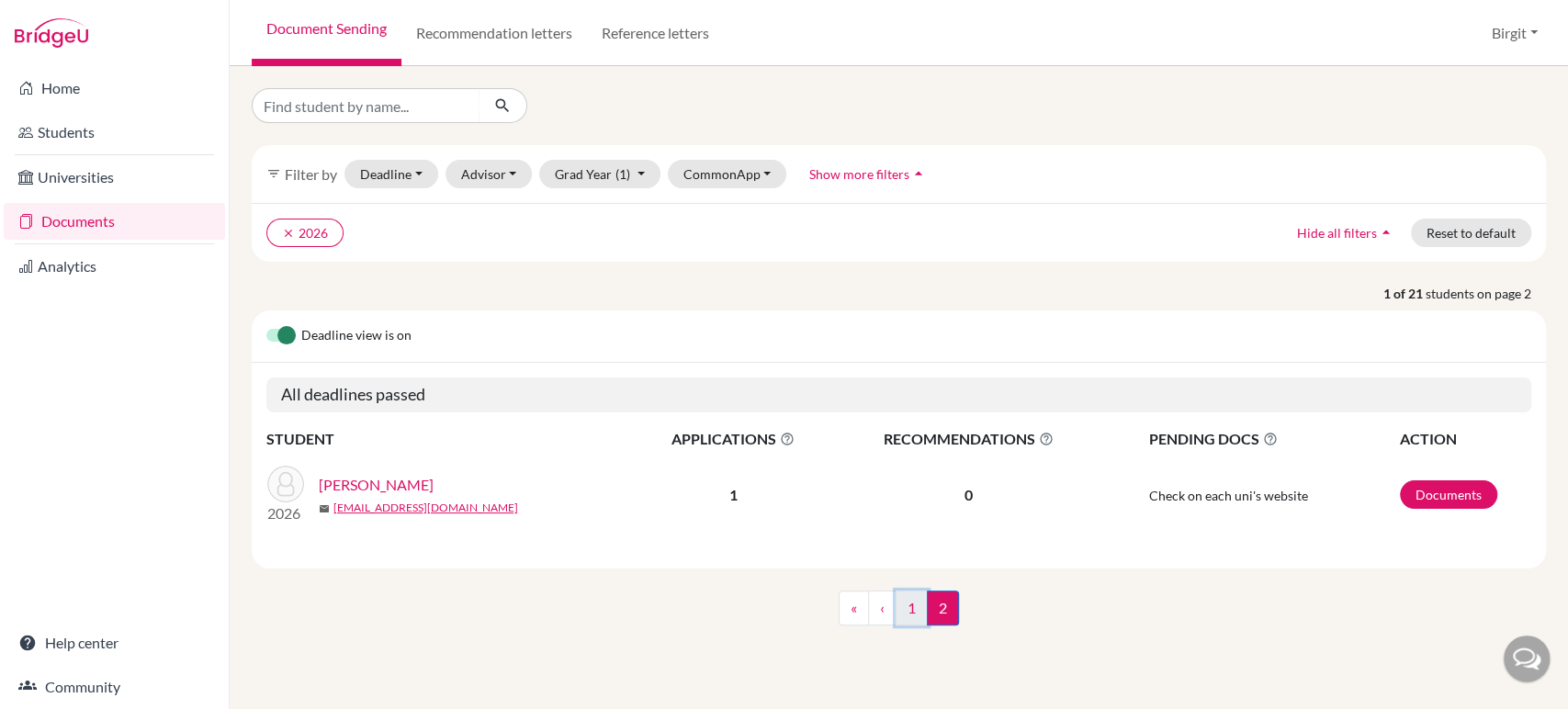
click at [910, 607] on link "1" at bounding box center [912, 609] width 32 height 35
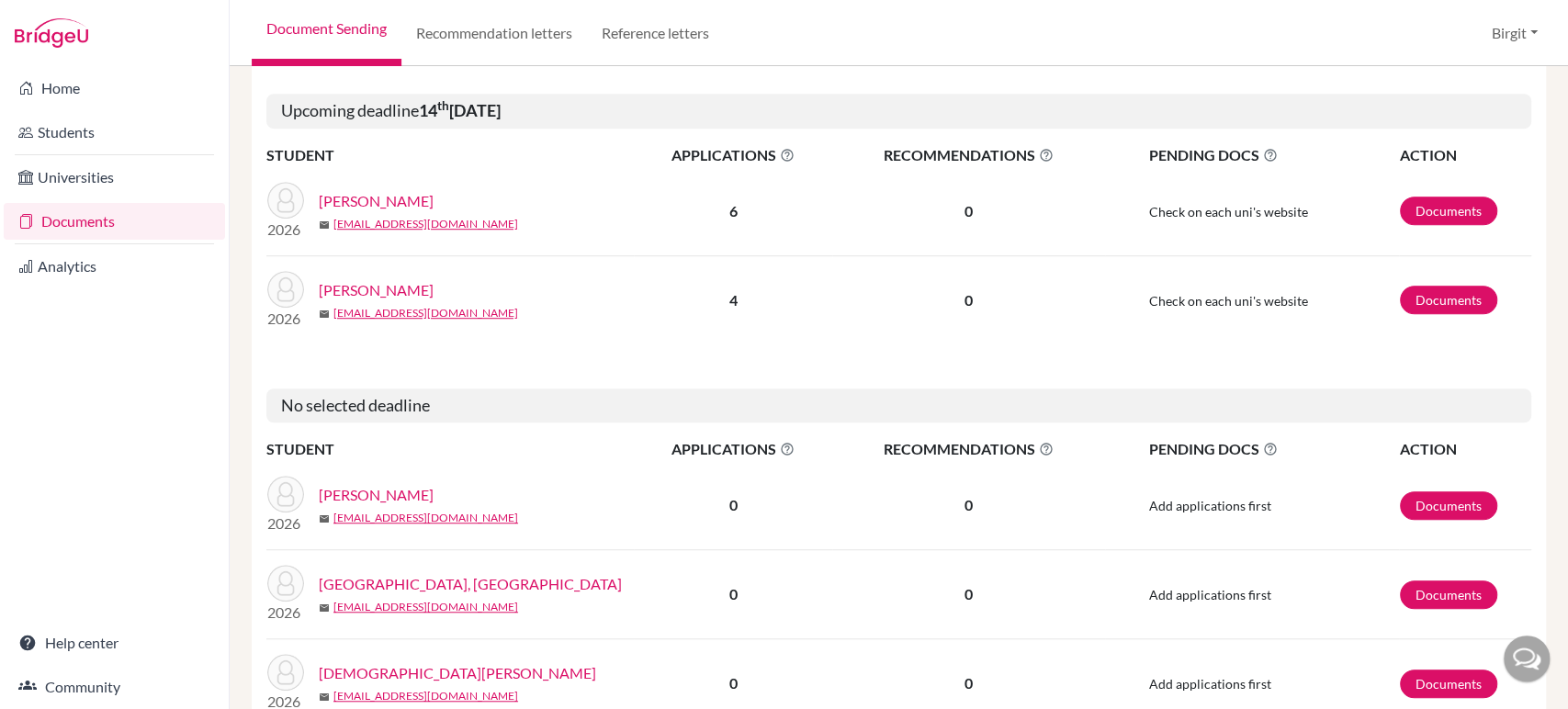
scroll to position [714, 0]
